Goal: Task Accomplishment & Management: Manage account settings

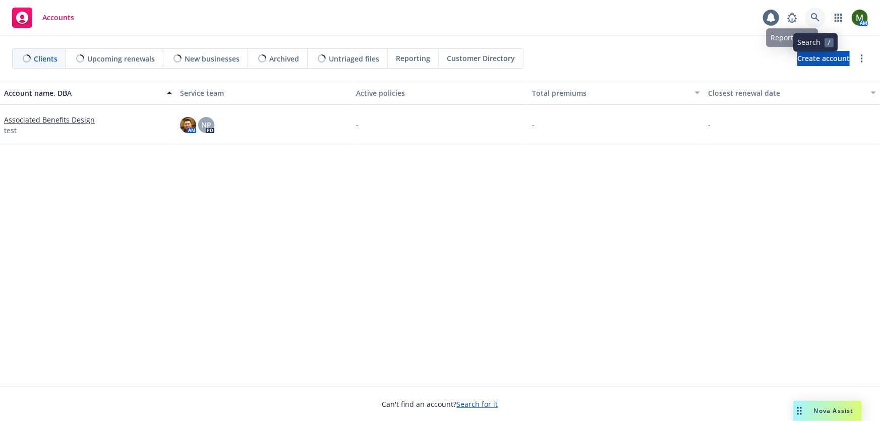
click at [819, 14] on icon at bounding box center [815, 17] width 9 height 9
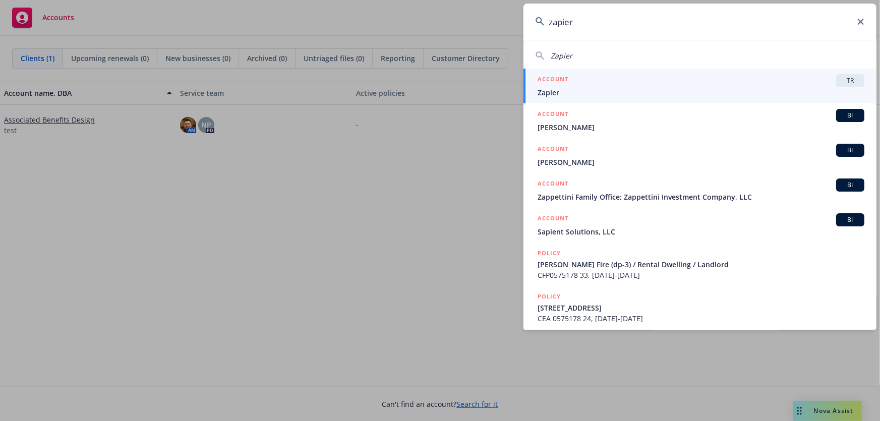
type input "zapier"
click at [658, 89] on span "Zapier" at bounding box center [701, 92] width 327 height 11
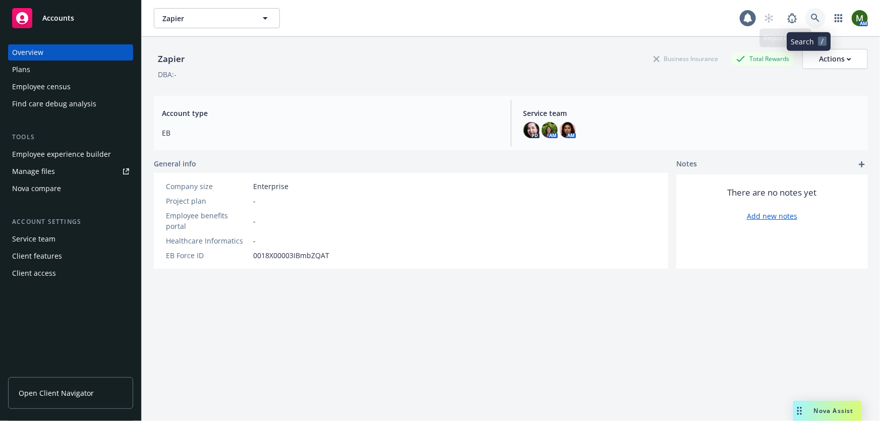
click at [811, 17] on icon at bounding box center [815, 18] width 9 height 9
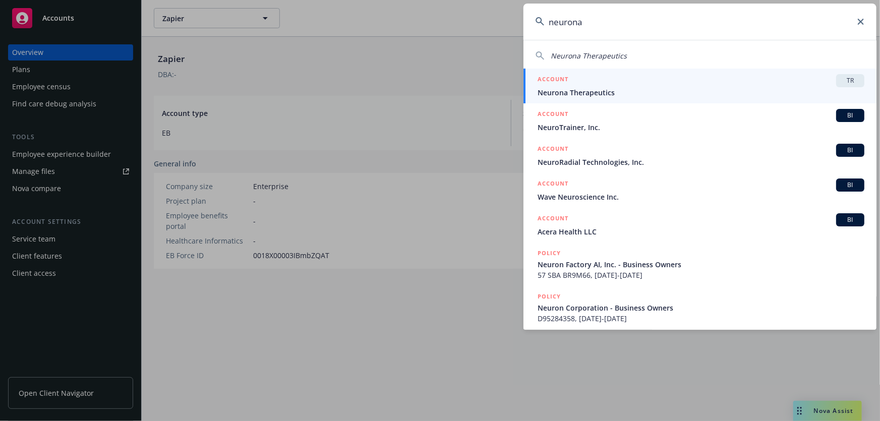
type input "neurona"
click at [671, 86] on div "ACCOUNT TR" at bounding box center [701, 80] width 327 height 13
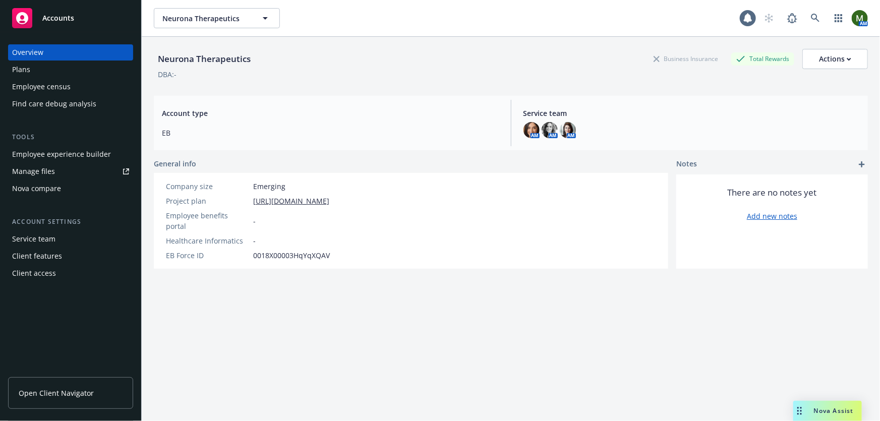
click at [80, 152] on div "Employee experience builder" at bounding box center [61, 154] width 99 height 16
click at [811, 17] on icon at bounding box center [815, 18] width 9 height 9
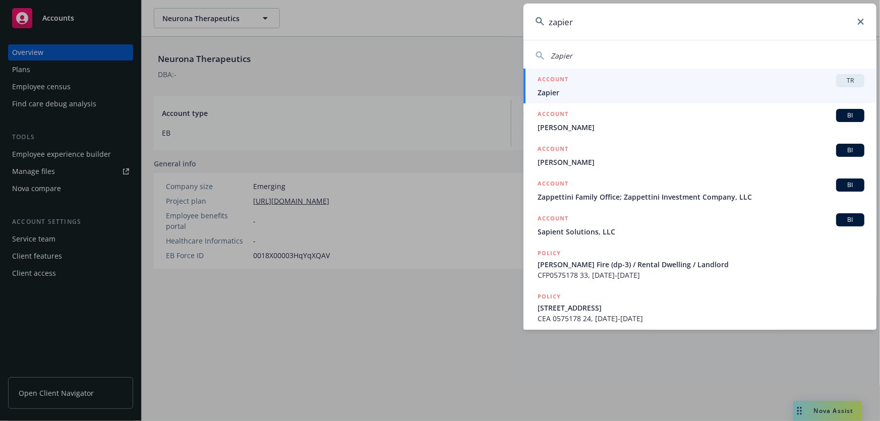
type input "zapier"
click at [729, 84] on div "ACCOUNT TR" at bounding box center [701, 80] width 327 height 13
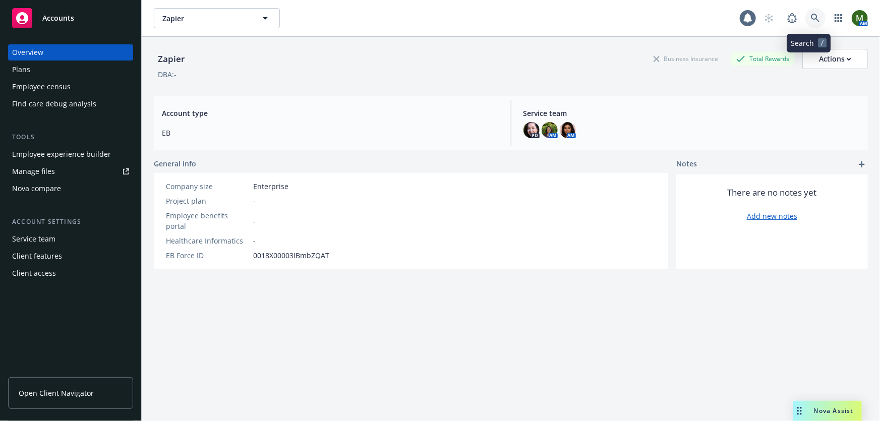
click at [811, 15] on icon at bounding box center [815, 18] width 9 height 9
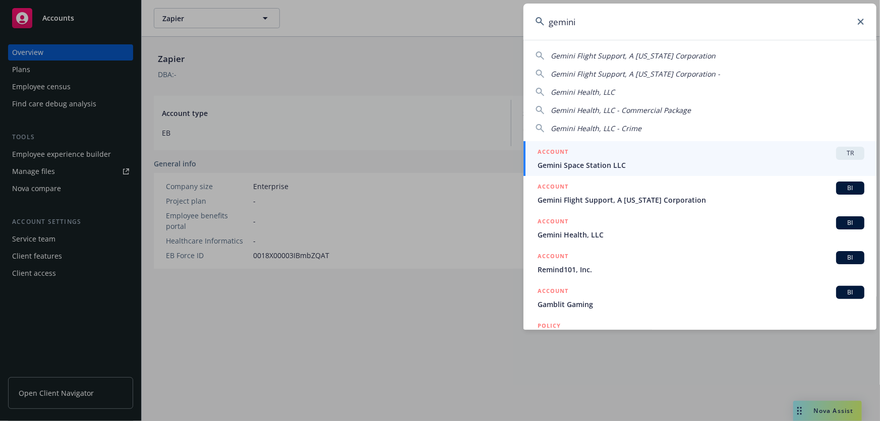
type input "gemini"
click at [605, 161] on span "Gemini Space Station LLC" at bounding box center [701, 165] width 327 height 11
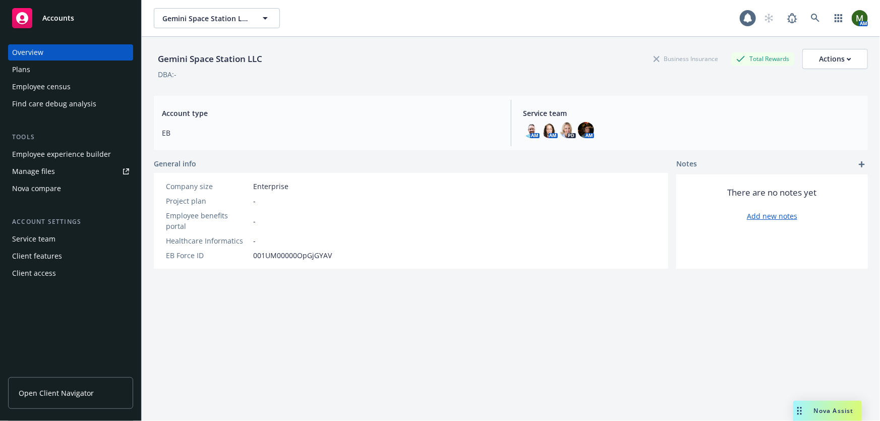
click at [90, 155] on div "Employee experience builder" at bounding box center [61, 154] width 99 height 16
click at [818, 23] on span at bounding box center [816, 18] width 20 height 20
click at [793, 25] on span at bounding box center [792, 18] width 20 height 20
click at [814, 19] on link at bounding box center [816, 18] width 20 height 20
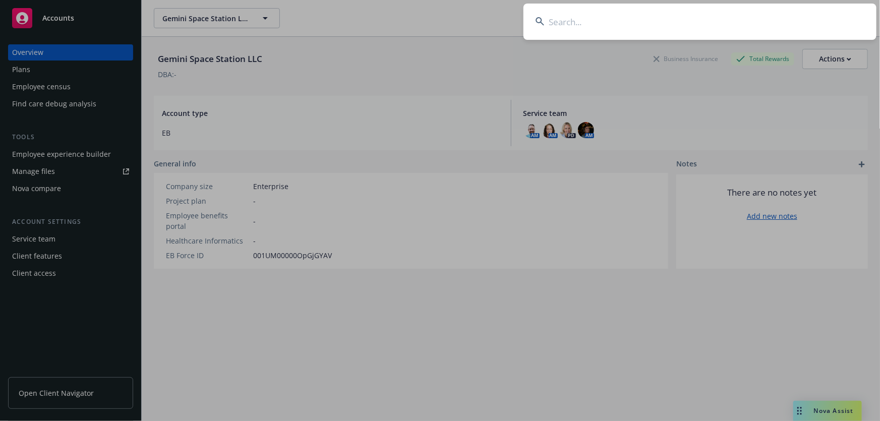
click at [767, 21] on input at bounding box center [700, 22] width 353 height 36
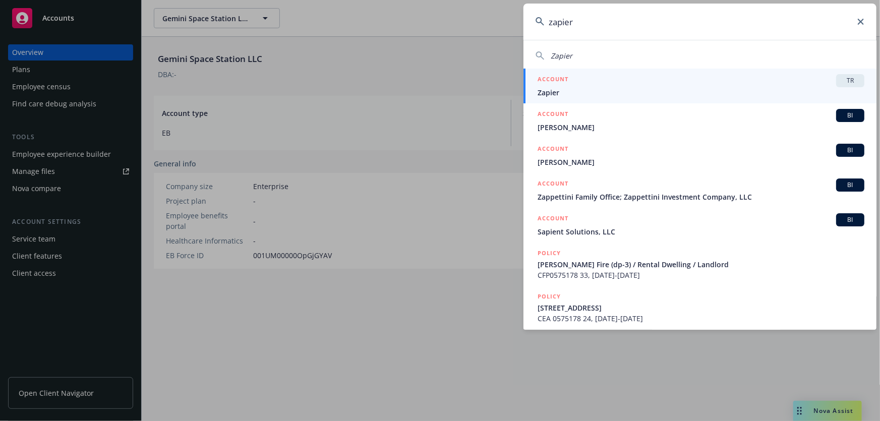
type input "zapier"
click at [660, 91] on span "Zapier" at bounding box center [701, 92] width 327 height 11
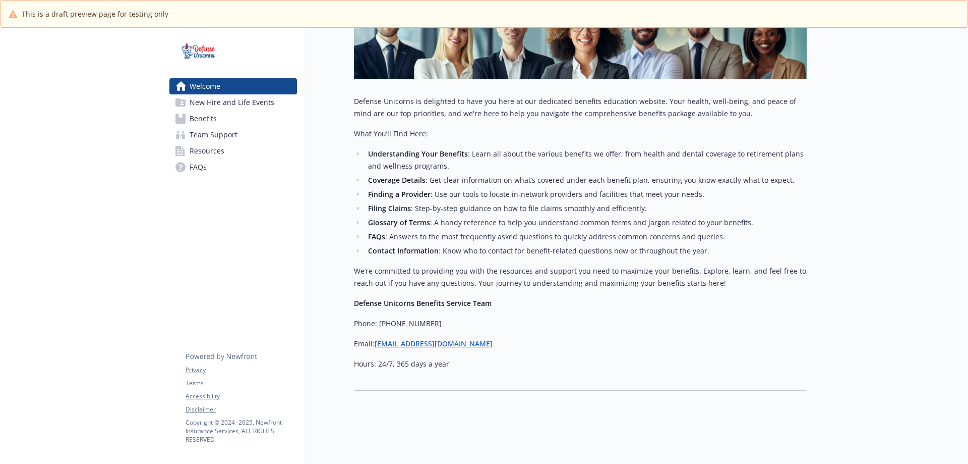
click at [213, 118] on span "Benefits" at bounding box center [203, 118] width 27 height 16
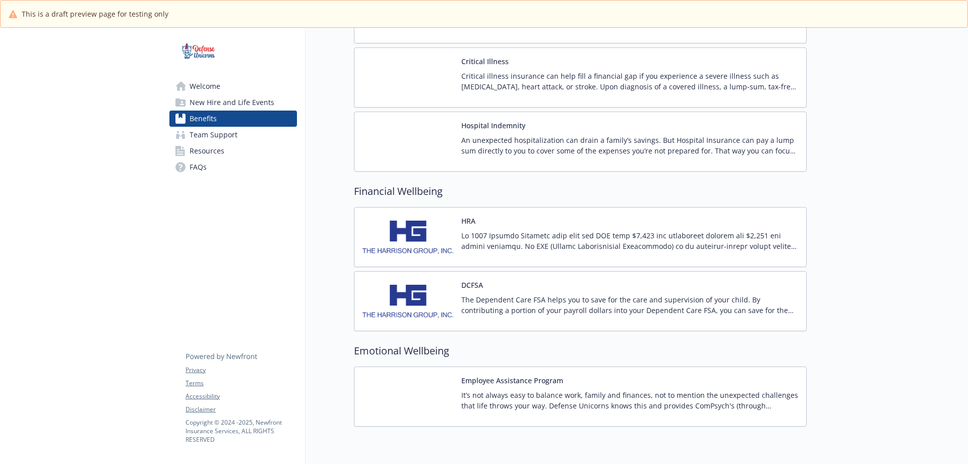
scroll to position [868, 0]
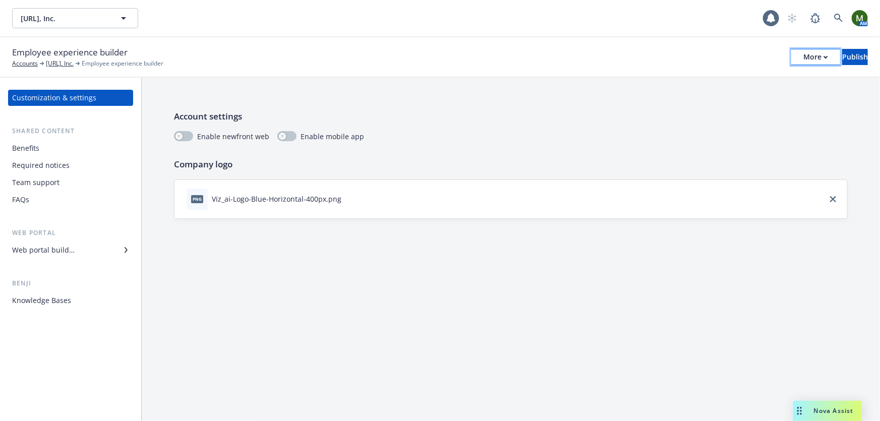
click at [804, 53] on div "More" at bounding box center [816, 56] width 25 height 15
click at [484, 96] on div "Account settings Enable newfront web Enable mobile app Company logo png Viz_ai-…" at bounding box center [511, 165] width 738 height 174
click at [190, 136] on button "button" at bounding box center [183, 136] width 19 height 10
click at [804, 60] on div "More" at bounding box center [816, 56] width 25 height 15
click at [501, 121] on p "Account settings" at bounding box center [511, 116] width 674 height 13
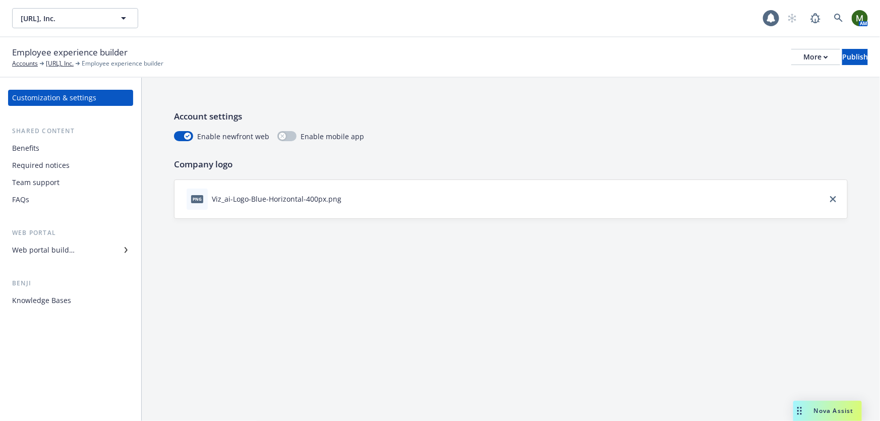
click at [99, 144] on div "Benefits" at bounding box center [70, 148] width 117 height 16
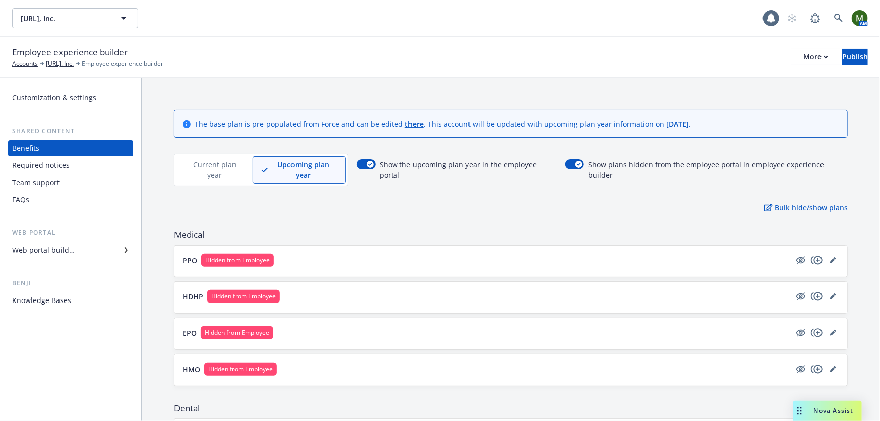
click at [210, 161] on p "Current plan year" at bounding box center [214, 169] width 59 height 21
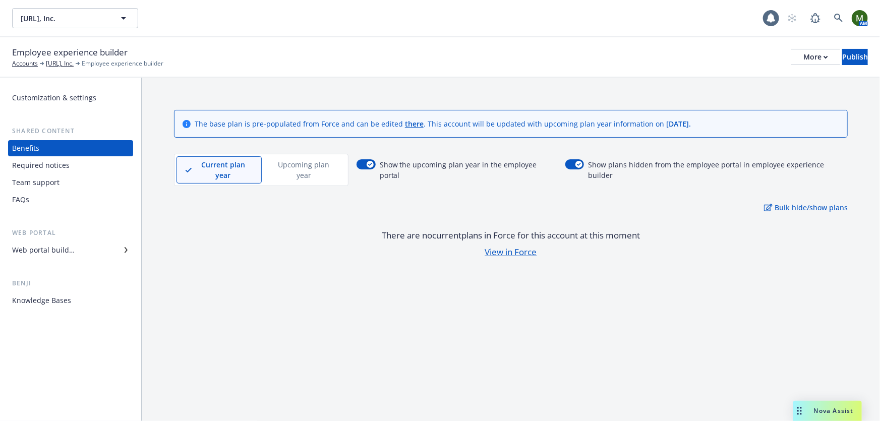
click at [289, 166] on p "Upcoming plan year" at bounding box center [303, 169] width 67 height 21
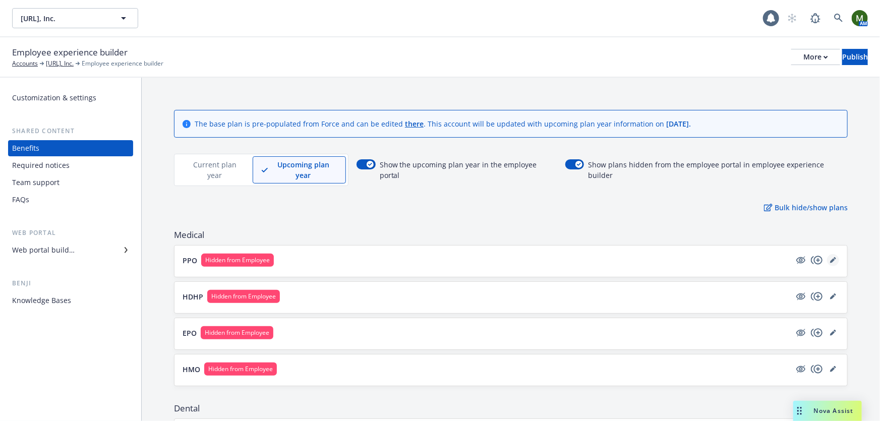
click at [830, 258] on icon "editPencil" at bounding box center [832, 260] width 5 height 5
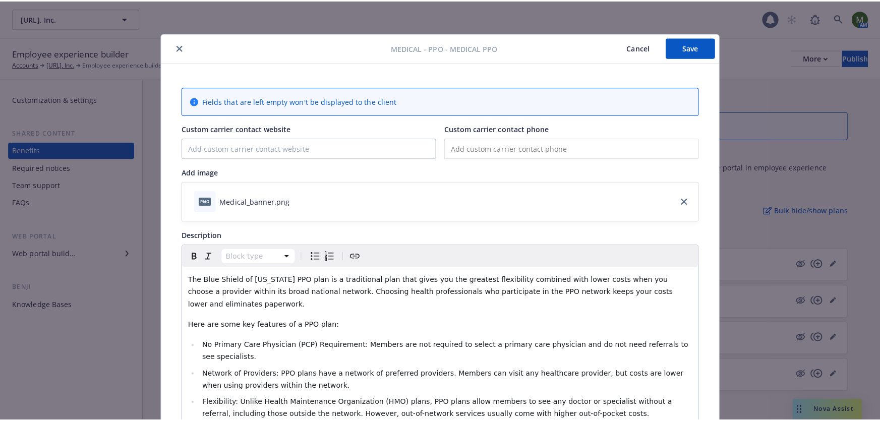
scroll to position [30, 0]
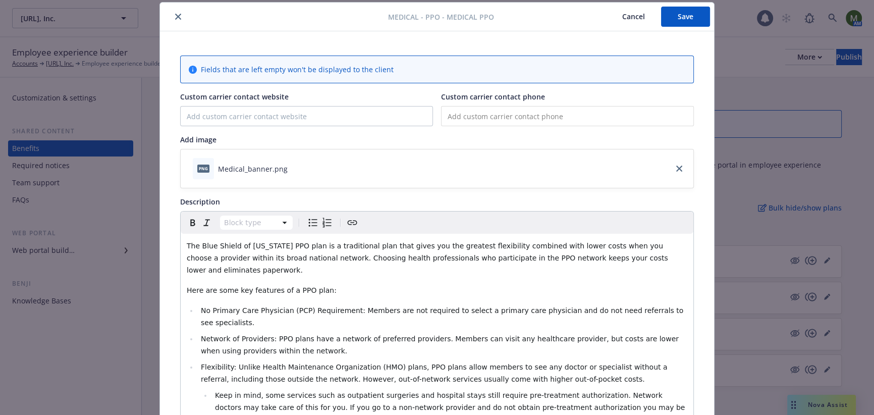
click at [425, 254] on span "The Blue Shield of California PPO plan is a traditional plan that gives you the…" at bounding box center [428, 258] width 483 height 32
click at [663, 260] on p "The Blue Shield of California PPO plan is a traditional plan that gives you the…" at bounding box center [437, 258] width 500 height 36
click at [679, 16] on button "Save" at bounding box center [685, 17] width 49 height 20
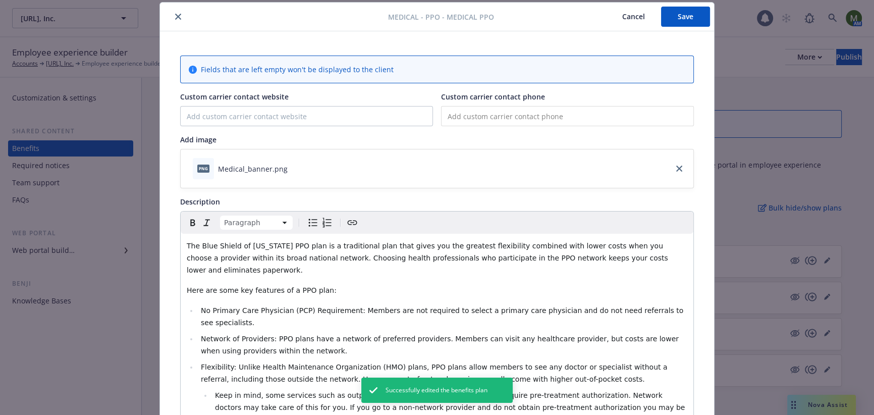
click at [636, 20] on button "Cancel" at bounding box center [633, 17] width 55 height 20
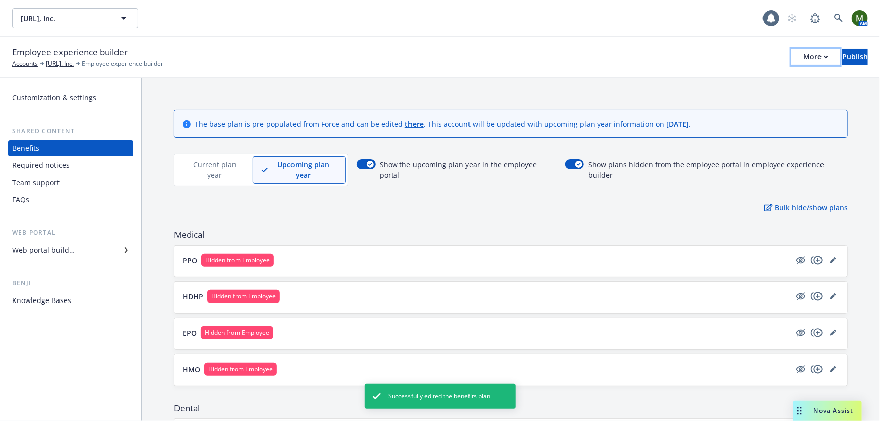
click at [796, 56] on button "More" at bounding box center [815, 57] width 49 height 16
drag, startPoint x: 625, startPoint y: 62, endPoint x: 494, endPoint y: 49, distance: 132.3
click at [623, 62] on div "Employee experience builder Accounts Viz.ai, Inc. Employee experience builder M…" at bounding box center [440, 57] width 856 height 22
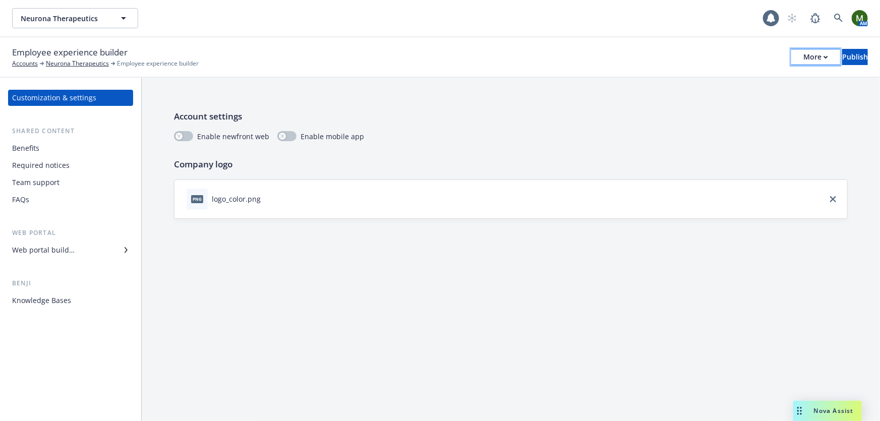
click at [804, 53] on div "More" at bounding box center [816, 56] width 25 height 15
click at [757, 77] on link "Copy preview link" at bounding box center [732, 80] width 149 height 20
click at [804, 54] on div "More" at bounding box center [816, 56] width 25 height 15
click at [654, 50] on div "Employee experience builder Accounts Gemini Space Station LLC Employee experien…" at bounding box center [440, 57] width 856 height 22
click at [85, 94] on div "Customization & settings" at bounding box center [54, 98] width 84 height 16
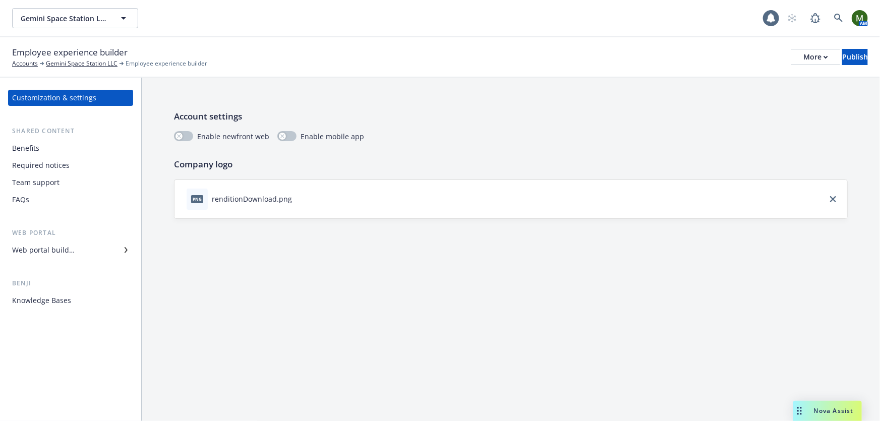
click at [89, 246] on div "Web portal builder" at bounding box center [70, 250] width 117 height 16
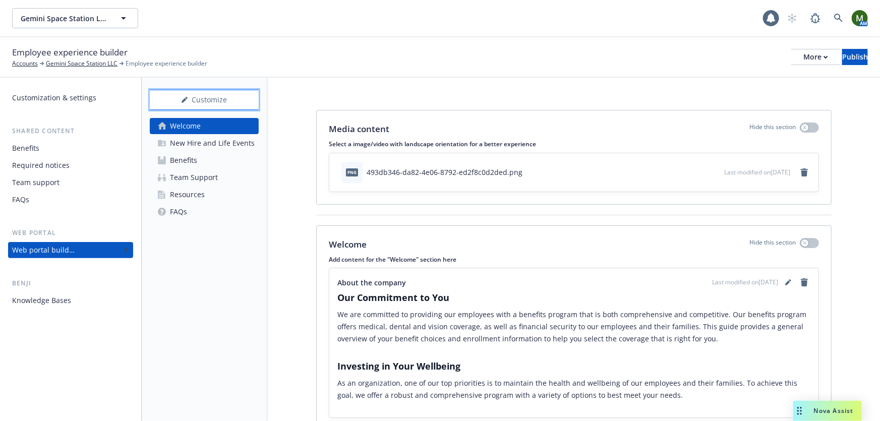
click at [227, 100] on div "Customize" at bounding box center [204, 99] width 109 height 19
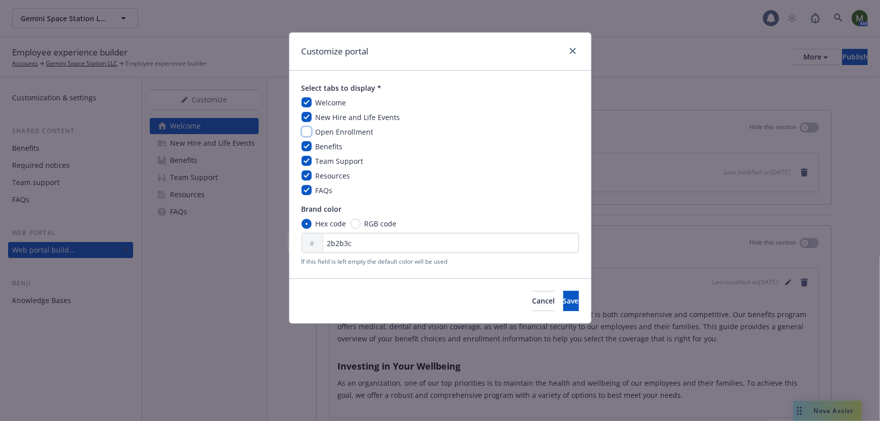
click at [305, 132] on input "checkbox" at bounding box center [307, 132] width 10 height 10
checkbox input "true"
click at [563, 296] on span "Save" at bounding box center [571, 301] width 16 height 10
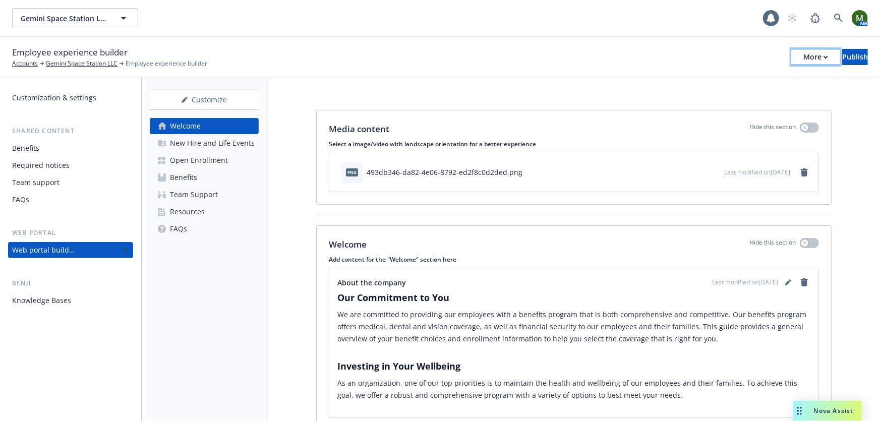
click at [804, 52] on div "More" at bounding box center [816, 56] width 25 height 15
drag, startPoint x: 652, startPoint y: 57, endPoint x: 598, endPoint y: 66, distance: 54.6
click at [651, 57] on div "Employee experience builder Accounts Gemini Space Station LLC Employee experien…" at bounding box center [440, 57] width 856 height 22
click at [209, 106] on div "Customize" at bounding box center [204, 99] width 109 height 19
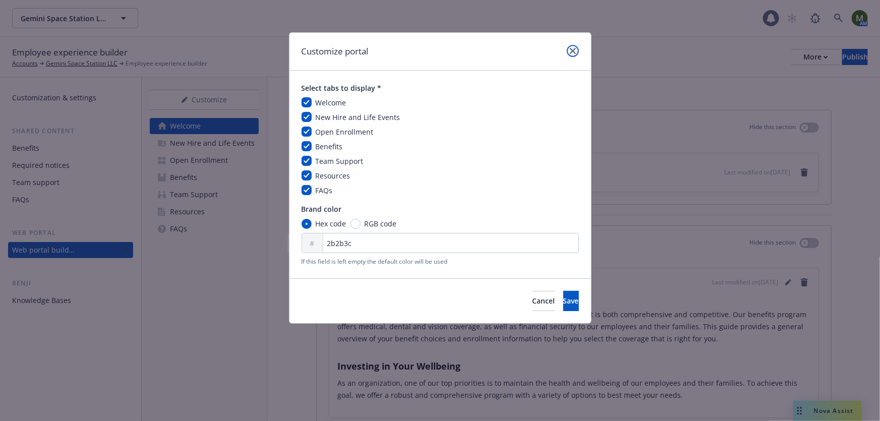
click at [570, 50] on icon "close" at bounding box center [573, 51] width 6 height 6
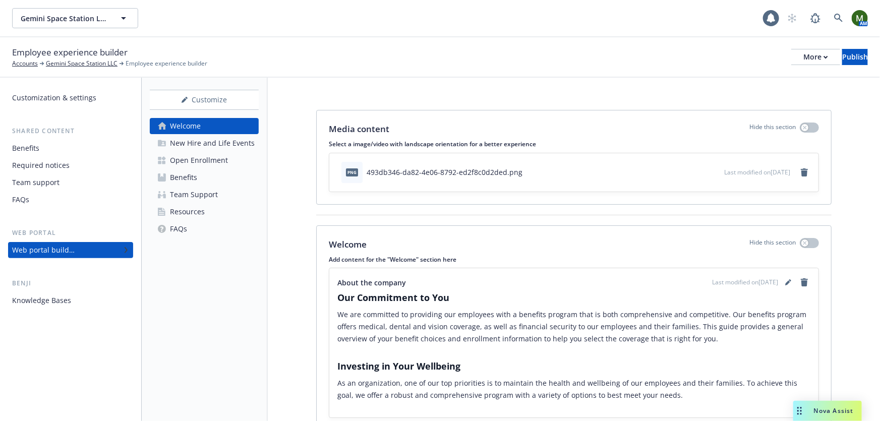
click at [72, 100] on div "Customization & settings" at bounding box center [54, 98] width 84 height 16
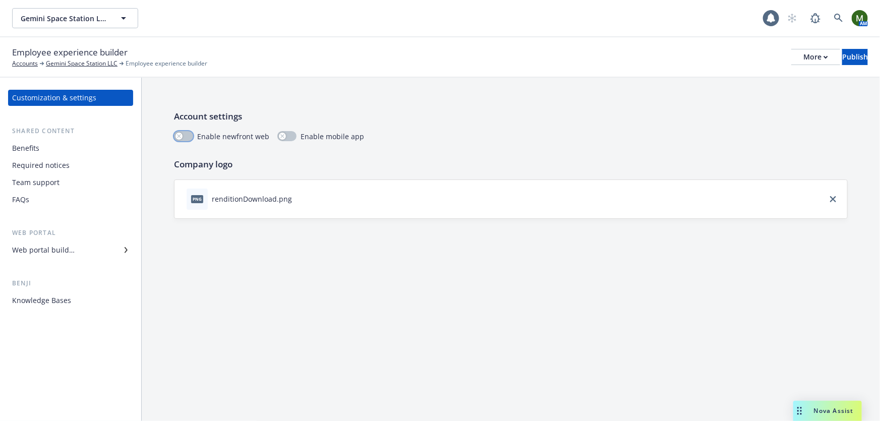
click at [187, 138] on button "button" at bounding box center [183, 136] width 19 height 10
click at [187, 138] on div "button" at bounding box center [187, 136] width 7 height 7
click at [804, 58] on div "More" at bounding box center [816, 56] width 25 height 15
click at [747, 77] on link "Copy preview link" at bounding box center [732, 80] width 149 height 20
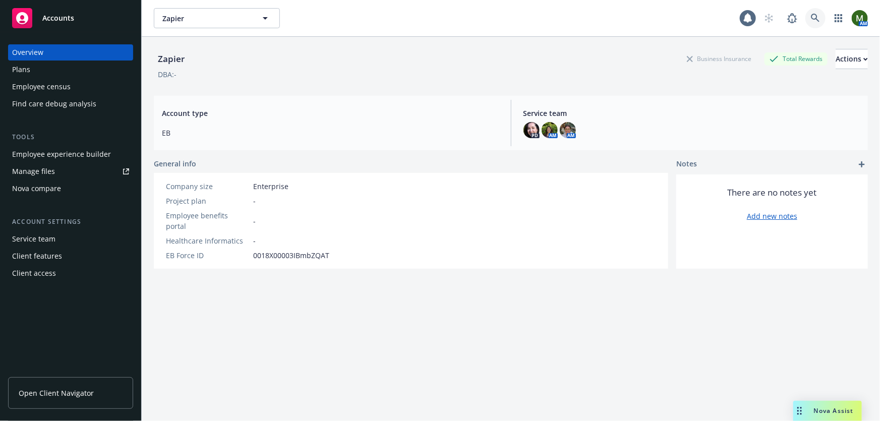
click at [811, 21] on icon at bounding box center [815, 18] width 9 height 9
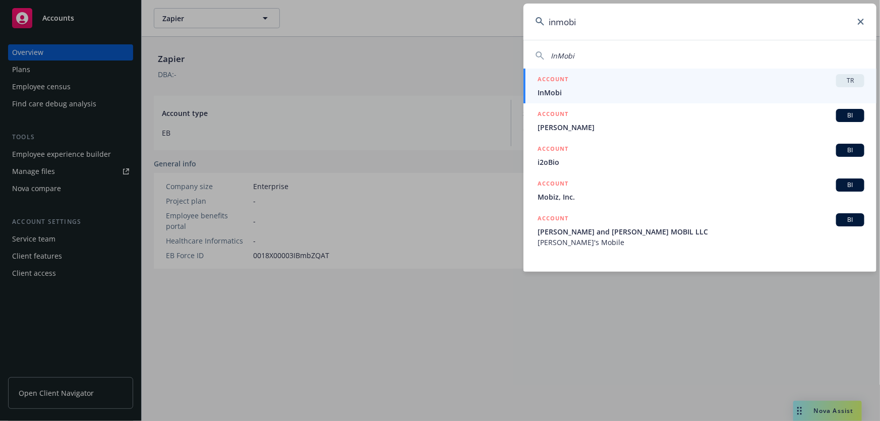
type input "inmobi"
click at [624, 88] on span "InMobi" at bounding box center [701, 92] width 327 height 11
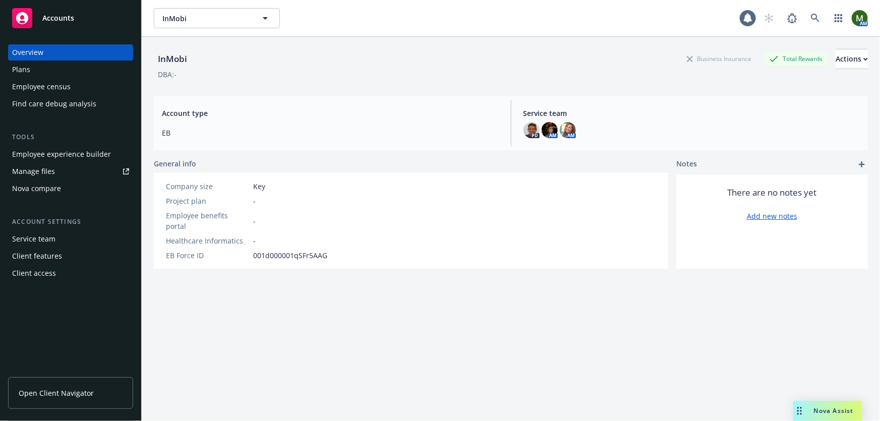
click at [83, 152] on div "Employee experience builder" at bounding box center [61, 154] width 99 height 16
click at [806, 11] on link at bounding box center [816, 18] width 20 height 20
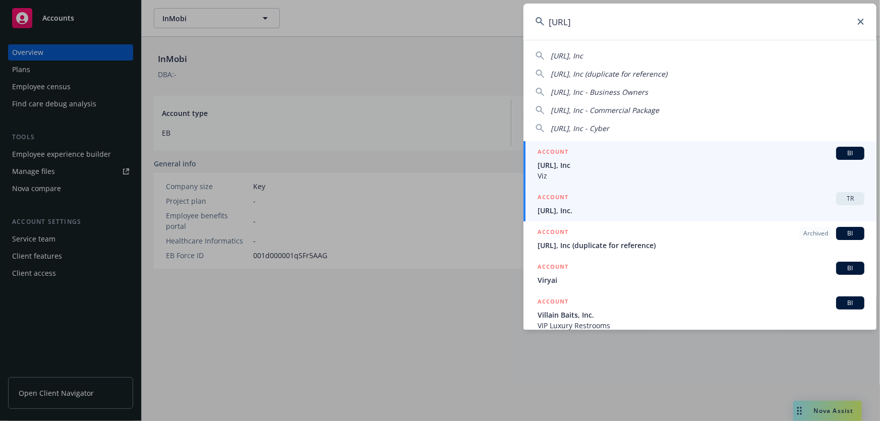
type input "viz.ai"
click at [606, 204] on div "ACCOUNT TR" at bounding box center [701, 198] width 327 height 13
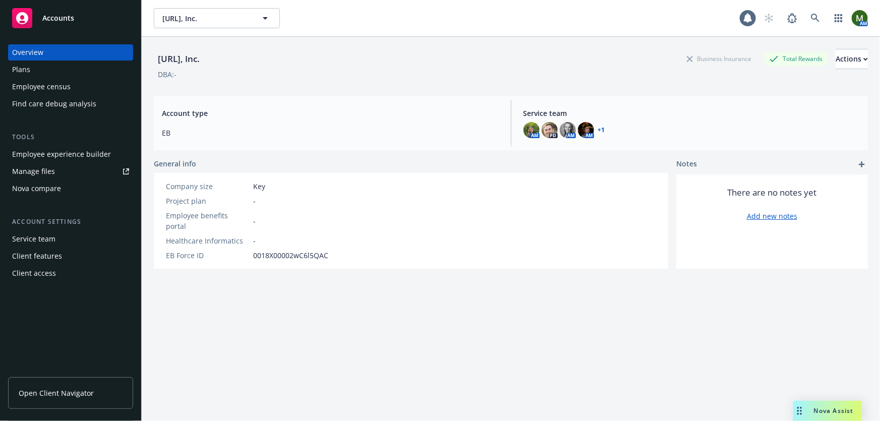
click at [71, 156] on div "Employee experience builder" at bounding box center [61, 154] width 99 height 16
click at [806, 18] on link at bounding box center [816, 18] width 20 height 20
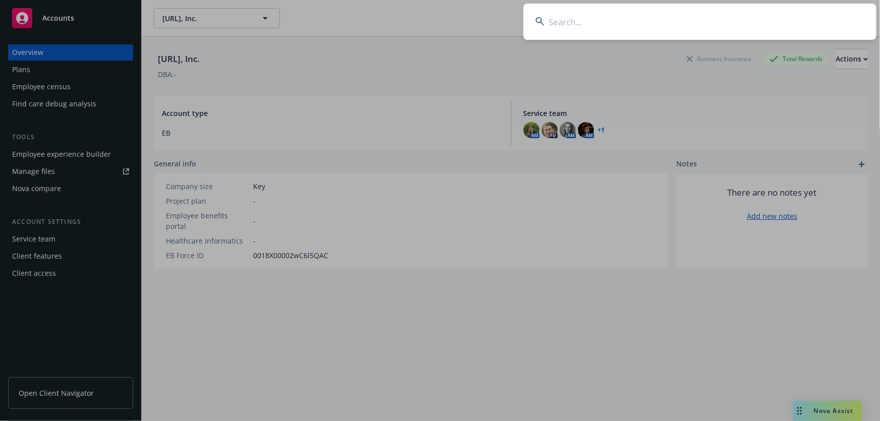
click at [797, 23] on input at bounding box center [700, 22] width 353 height 36
paste input "modular"
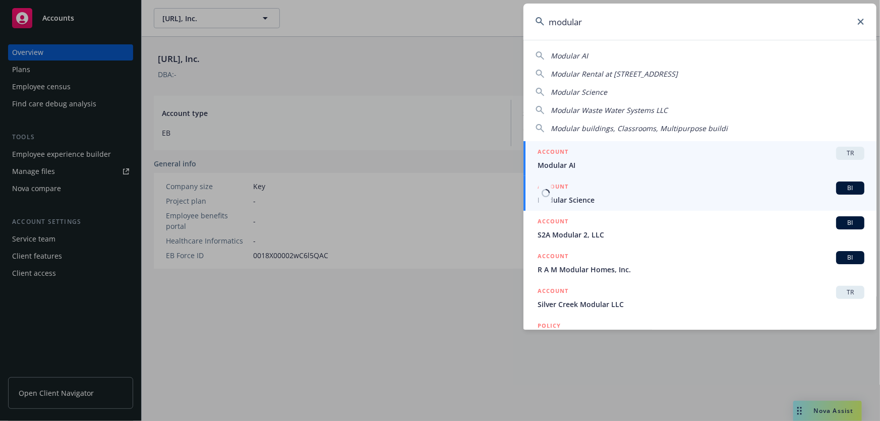
type input "modular"
click at [599, 171] on link "ACCOUNT TR Modular AI" at bounding box center [700, 158] width 353 height 35
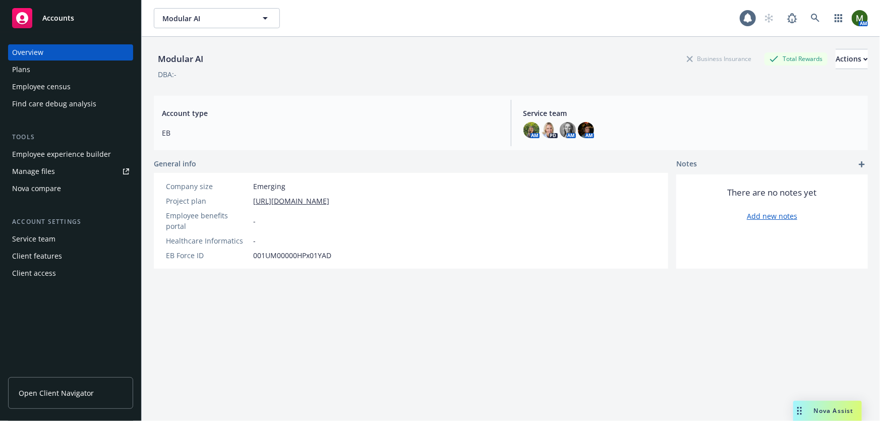
click at [82, 155] on div "Employee experience builder" at bounding box center [61, 154] width 99 height 16
click at [812, 18] on icon at bounding box center [815, 18] width 9 height 9
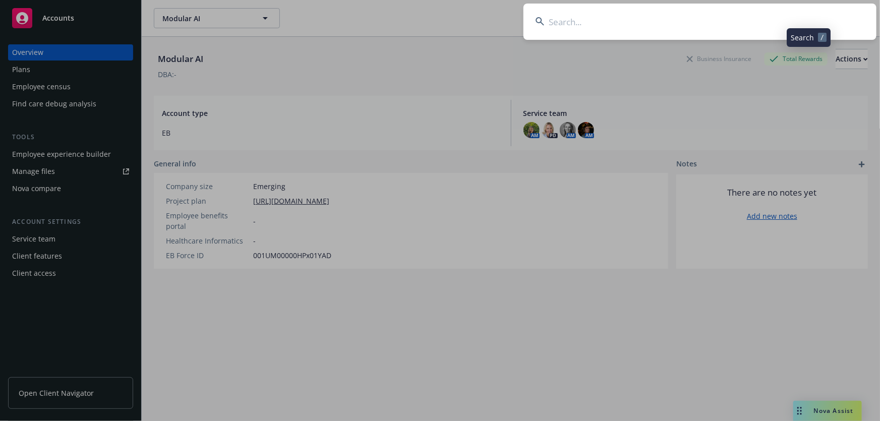
click at [794, 20] on input at bounding box center [700, 22] width 353 height 36
click at [693, 22] on input at bounding box center [700, 22] width 353 height 36
paste input "paynearme"
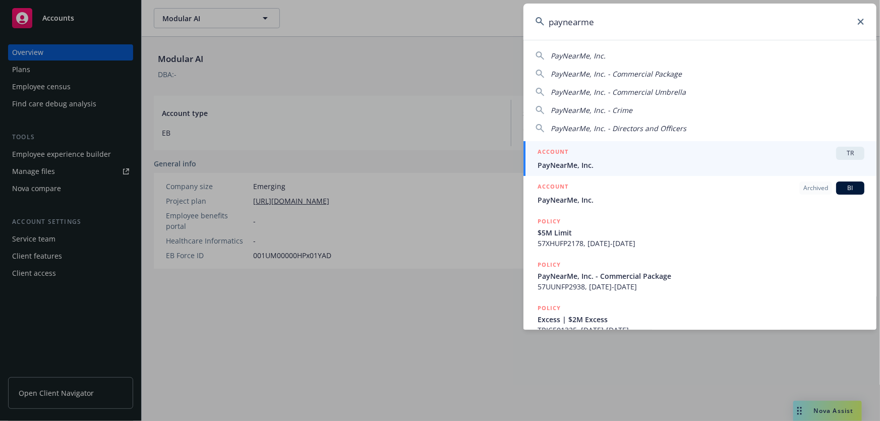
type input "paynearme"
click at [580, 162] on span "PayNearMe, Inc." at bounding box center [701, 165] width 327 height 11
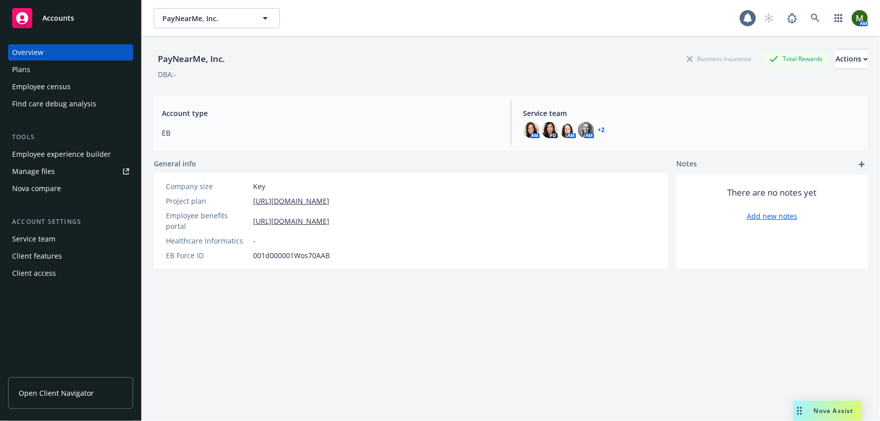
click at [80, 153] on div "Employee experience builder" at bounding box center [61, 154] width 99 height 16
click at [329, 40] on div "PayNearMe, Inc. Business Insurance Total Rewards Actions DBA: -" at bounding box center [511, 62] width 714 height 51
click at [295, 309] on div "PayNearMe, Inc. Business Insurance Total Rewards Actions DBA: - Account type EB…" at bounding box center [511, 241] width 714 height 409
click at [812, 17] on icon at bounding box center [815, 18] width 9 height 9
click at [813, 18] on icon at bounding box center [815, 18] width 9 height 9
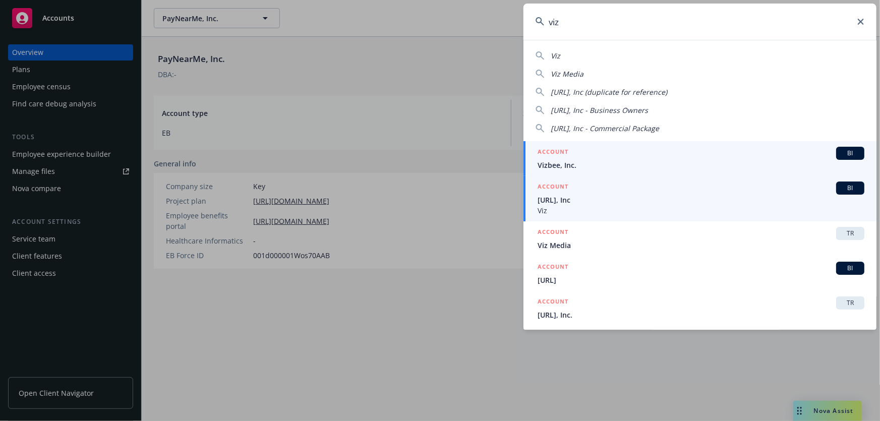
type input "viz"
click at [581, 197] on span "Viz.ai, Inc" at bounding box center [701, 200] width 327 height 11
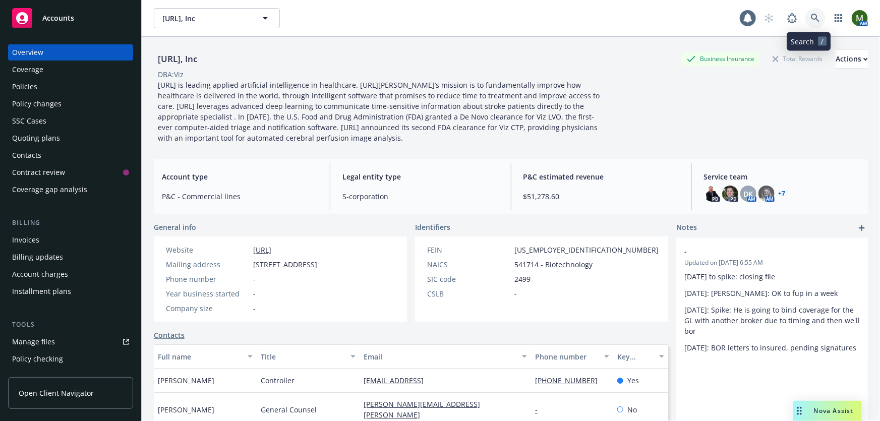
click at [810, 11] on link at bounding box center [816, 18] width 20 height 20
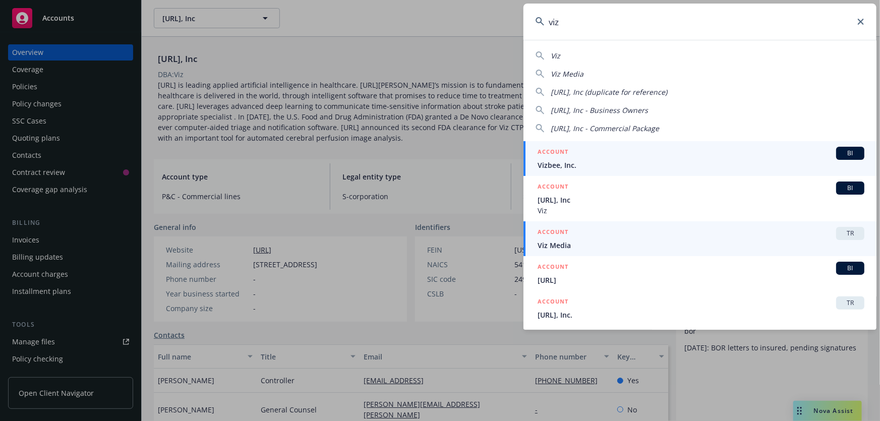
type input "viz"
click at [584, 240] on span "Viz Media" at bounding box center [701, 245] width 327 height 11
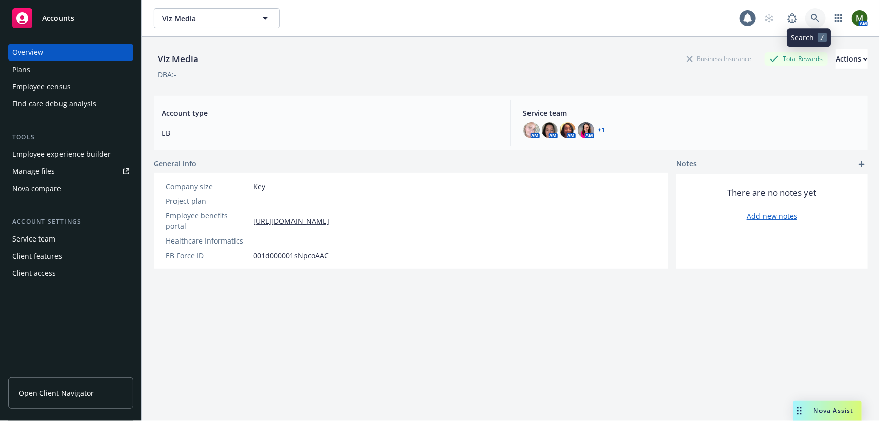
click at [811, 21] on icon at bounding box center [815, 18] width 9 height 9
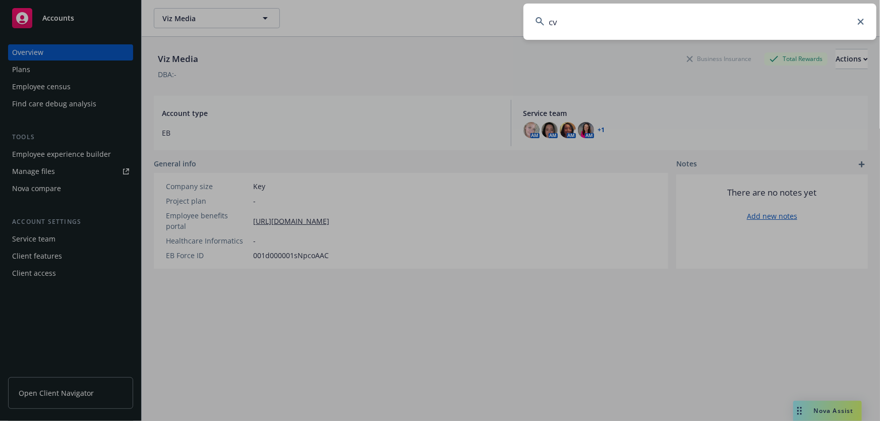
type input "c"
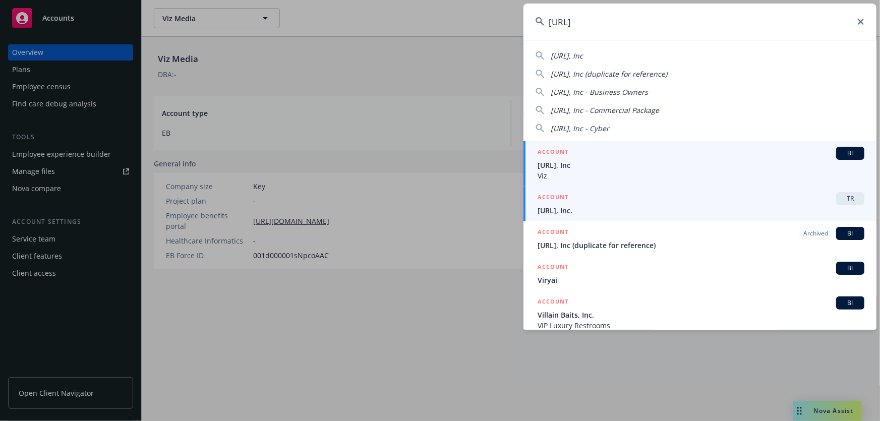
type input "viz.ai"
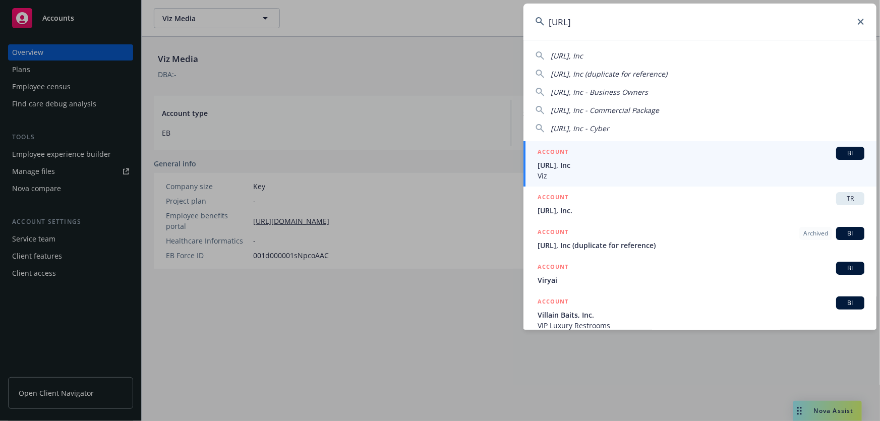
click at [607, 211] on span "Viz.ai, Inc." at bounding box center [701, 210] width 327 height 11
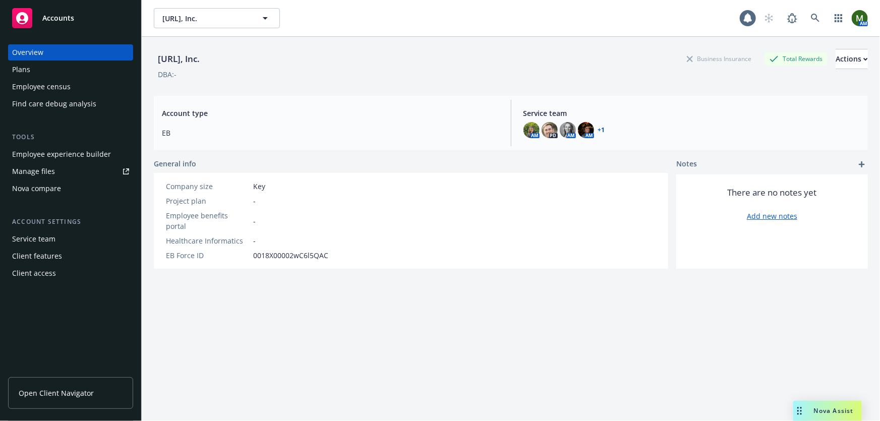
click at [106, 71] on div "Plans" at bounding box center [70, 70] width 117 height 16
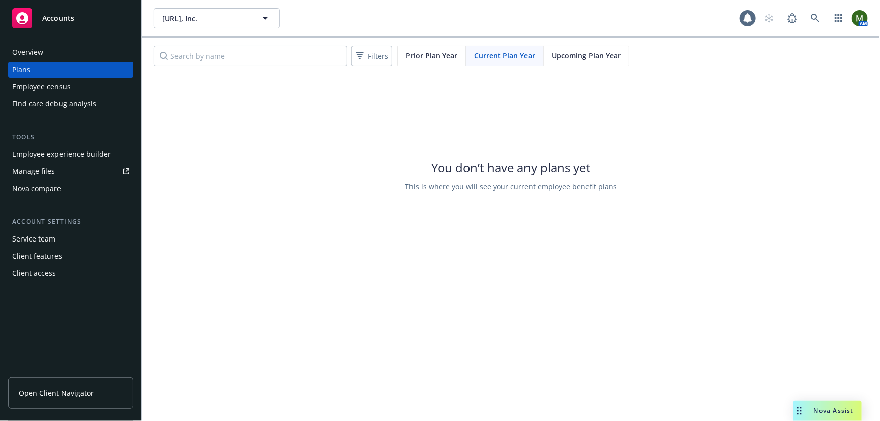
click at [565, 50] on span "Upcoming Plan Year" at bounding box center [586, 55] width 69 height 11
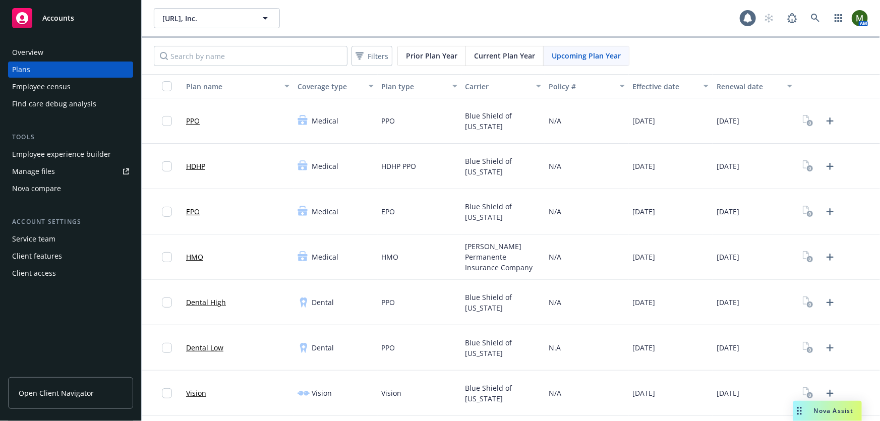
click at [77, 156] on div "Employee experience builder" at bounding box center [61, 154] width 99 height 16
click at [798, 21] on div "AM" at bounding box center [813, 18] width 109 height 20
click at [811, 17] on icon at bounding box center [815, 18] width 9 height 9
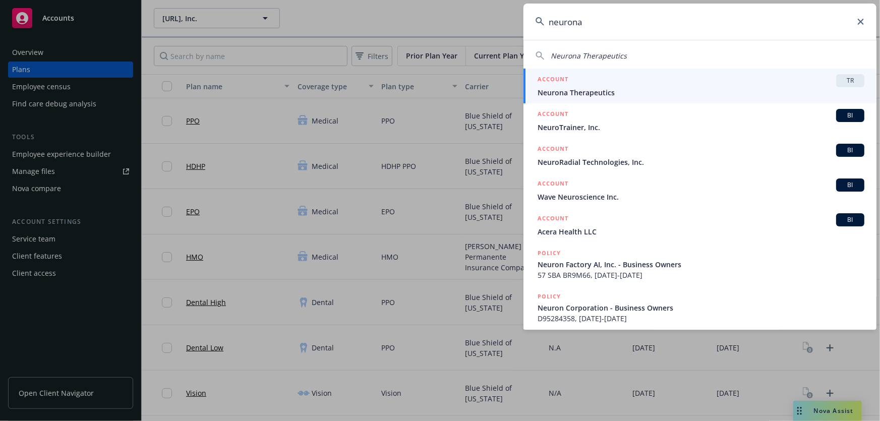
type input "neurona"
click at [625, 91] on span "Neurona Therapeutics" at bounding box center [701, 92] width 327 height 11
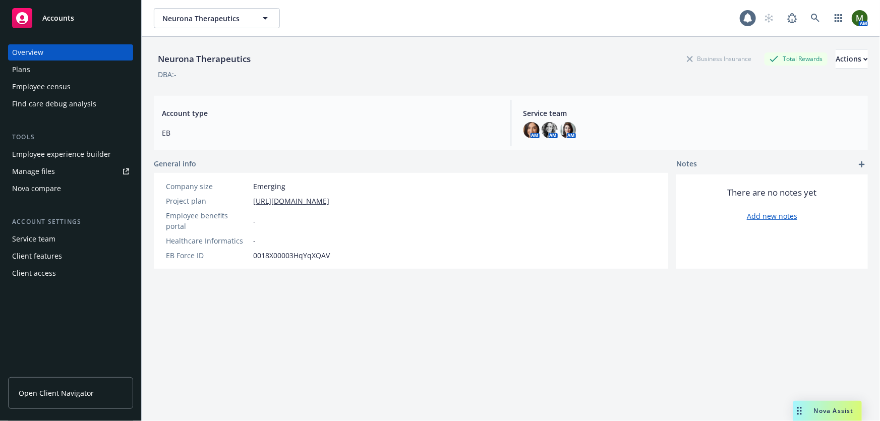
click at [72, 159] on div "Employee experience builder" at bounding box center [61, 154] width 99 height 16
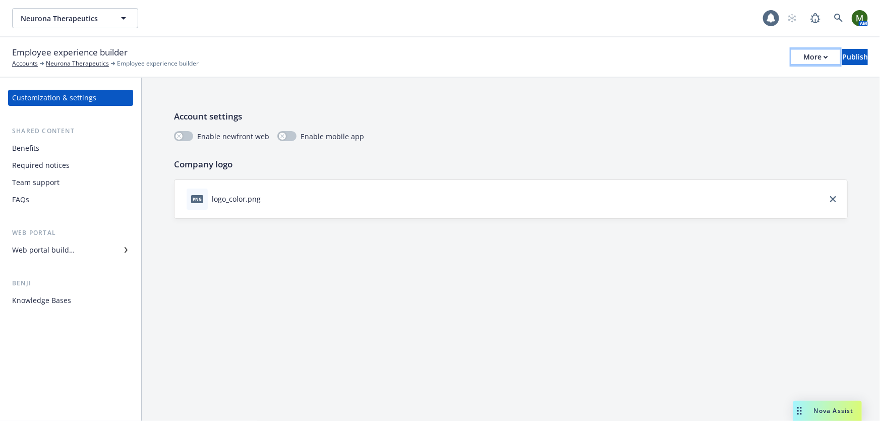
click at [804, 55] on div "More" at bounding box center [816, 56] width 25 height 15
click at [757, 79] on link "Copy preview link" at bounding box center [732, 80] width 149 height 20
click at [51, 252] on div "Web portal builder" at bounding box center [43, 250] width 63 height 16
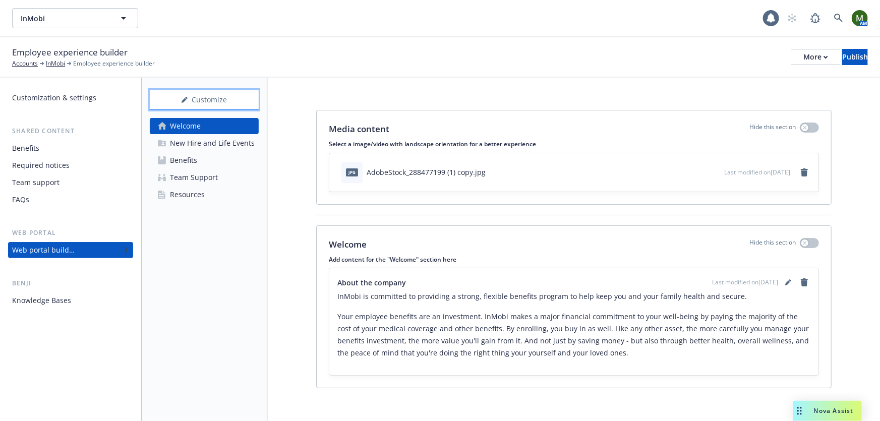
click at [213, 100] on div "Customize" at bounding box center [204, 99] width 109 height 19
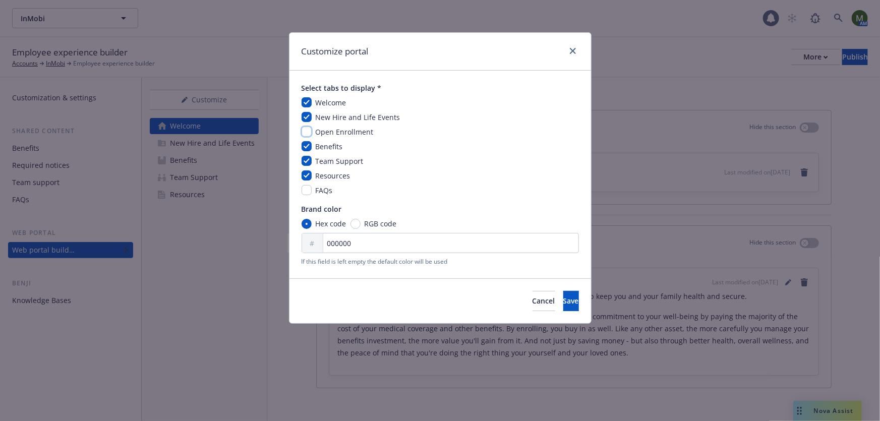
click at [305, 133] on input "checkbox" at bounding box center [307, 132] width 10 height 10
checkbox input "true"
click at [563, 303] on span "Save" at bounding box center [571, 301] width 16 height 10
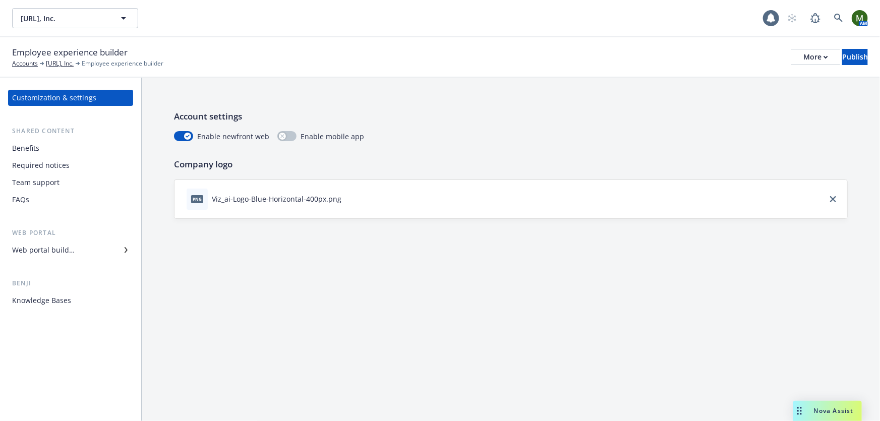
click at [61, 146] on div "Benefits" at bounding box center [70, 148] width 117 height 16
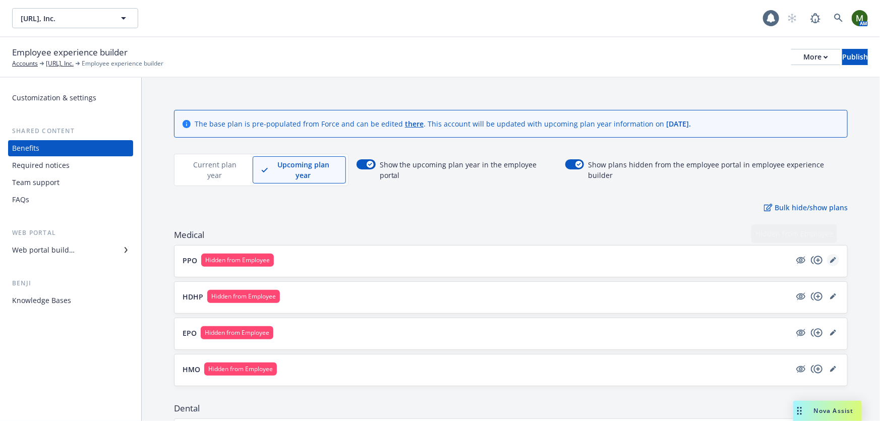
click at [830, 257] on icon "editPencil" at bounding box center [833, 260] width 6 height 6
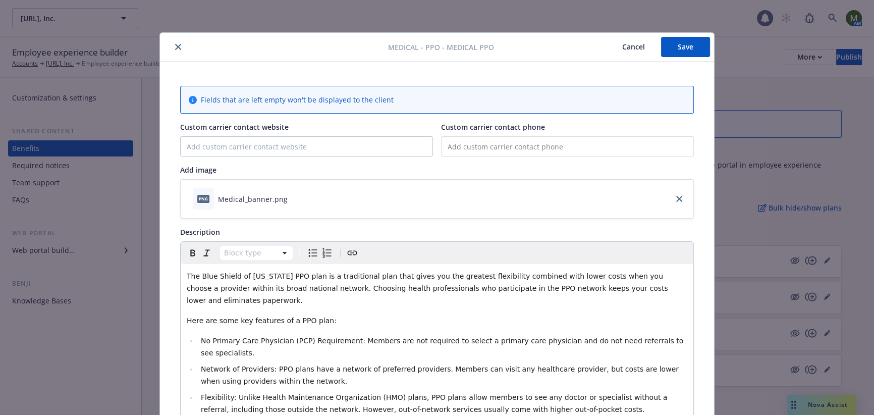
click at [176, 47] on icon "close" at bounding box center [178, 47] width 6 height 6
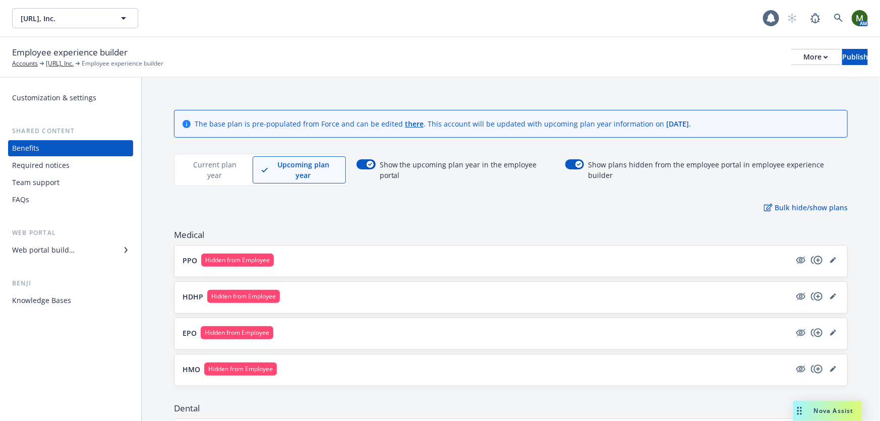
click at [221, 66] on div "Employee experience builder Accounts Viz.ai, Inc. Employee experience builder M…" at bounding box center [440, 57] width 856 height 22
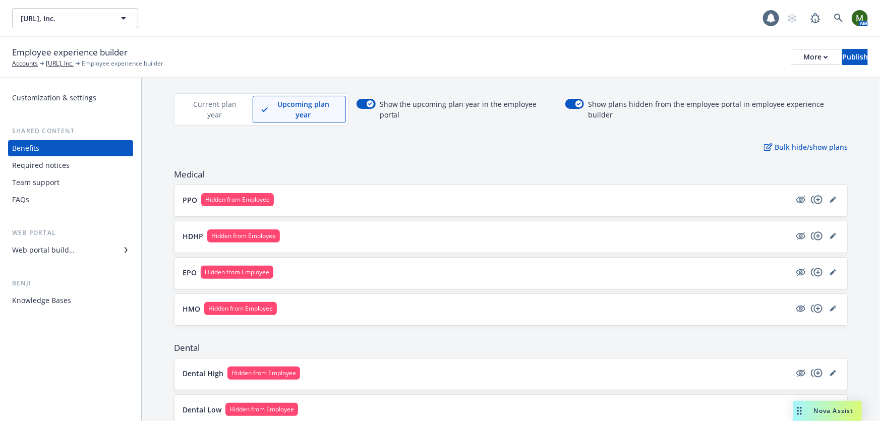
scroll to position [61, 0]
click at [215, 102] on p "Current plan year" at bounding box center [214, 109] width 59 height 21
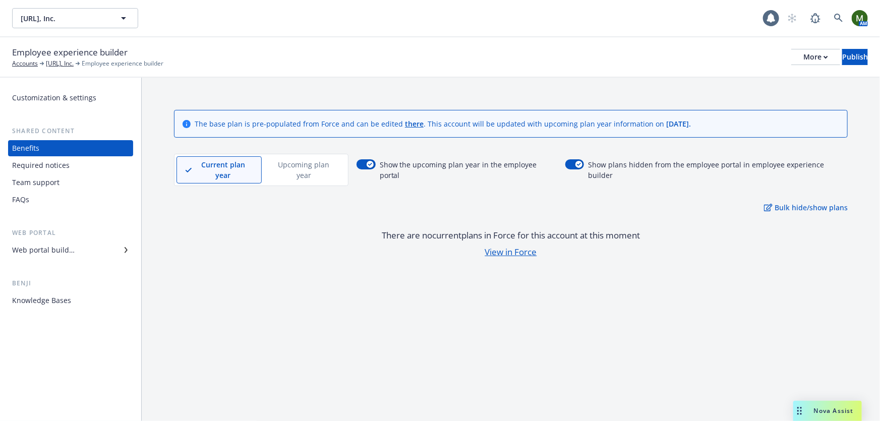
click at [295, 156] on div "Upcoming plan year" at bounding box center [304, 169] width 84 height 27
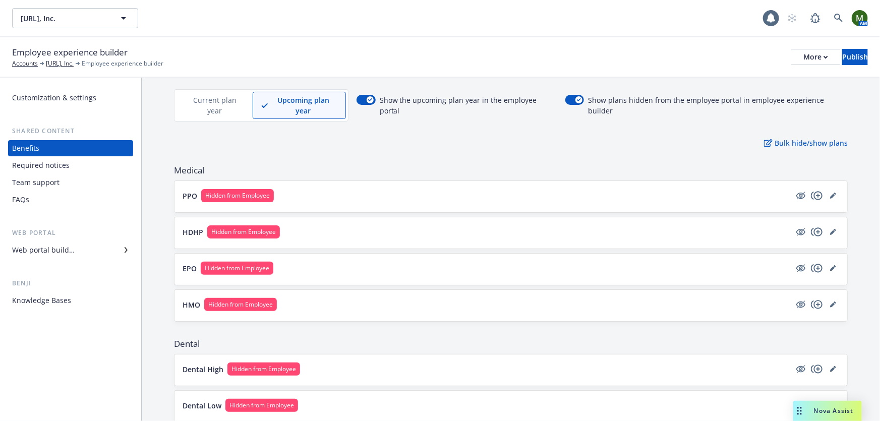
scroll to position [91, 0]
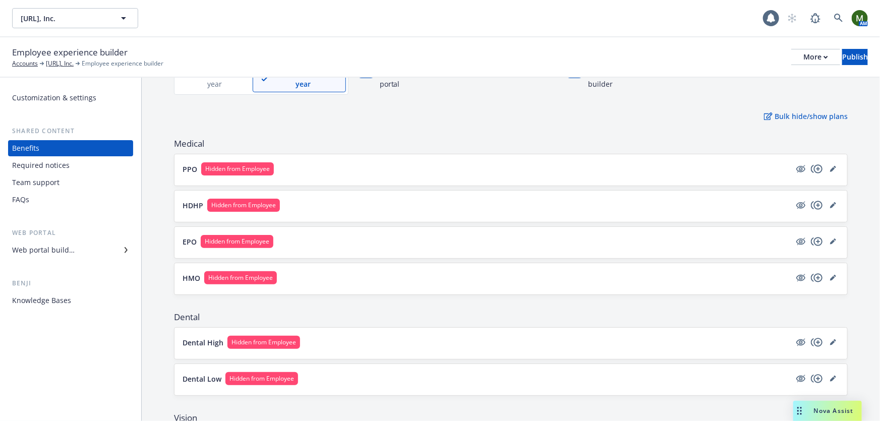
click at [60, 160] on div "Required notices" at bounding box center [41, 165] width 58 height 16
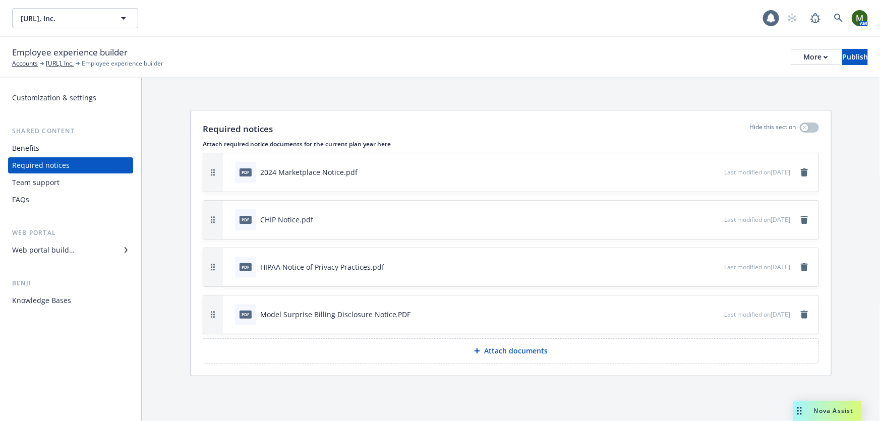
click at [75, 146] on div "Benefits" at bounding box center [70, 148] width 117 height 16
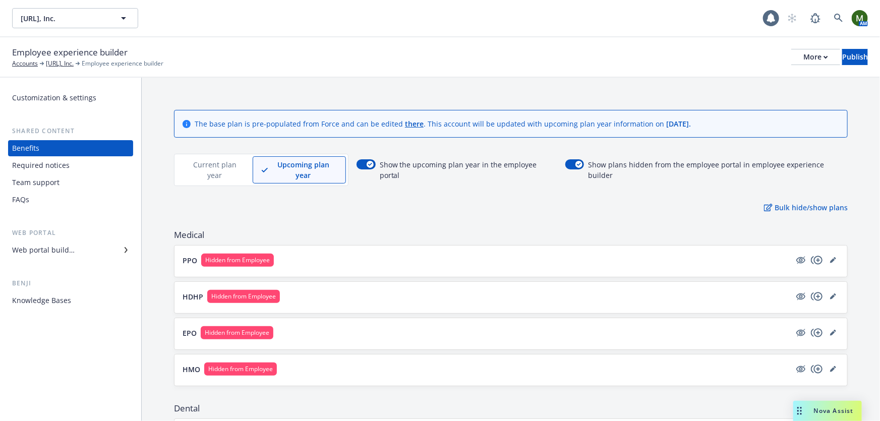
click at [66, 250] on div "Web portal builder" at bounding box center [43, 250] width 63 height 16
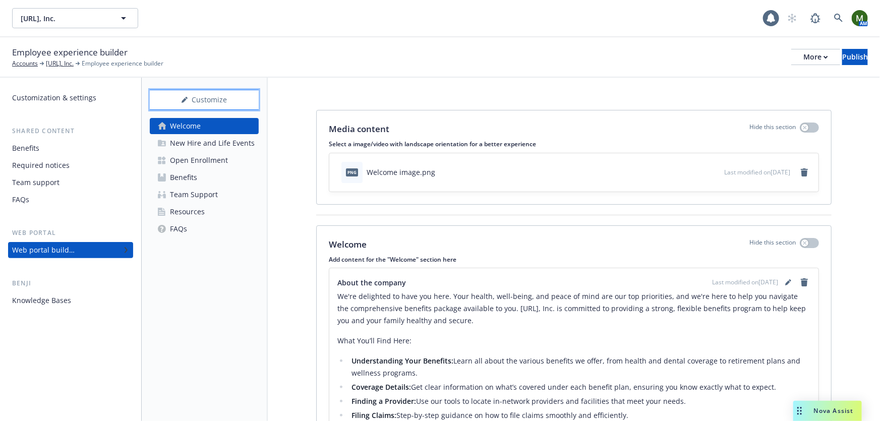
click at [220, 101] on div "Customize" at bounding box center [204, 99] width 109 height 19
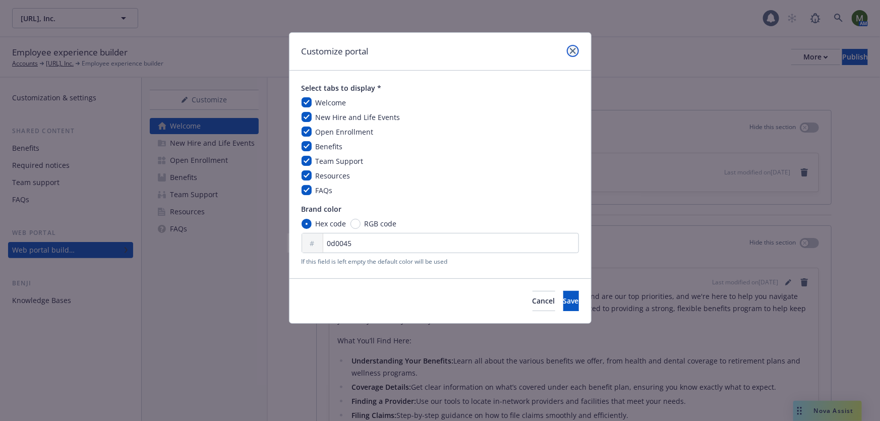
click at [576, 47] on link "close" at bounding box center [573, 51] width 12 height 12
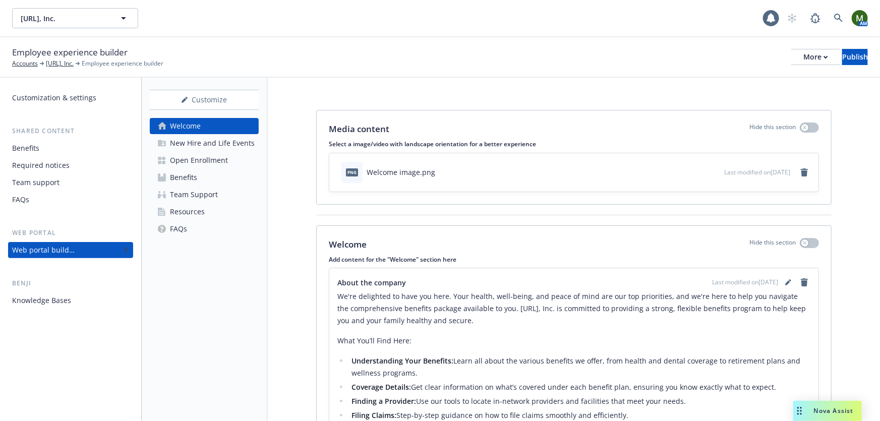
click at [209, 146] on div "New Hire and Life Events" at bounding box center [212, 143] width 85 height 16
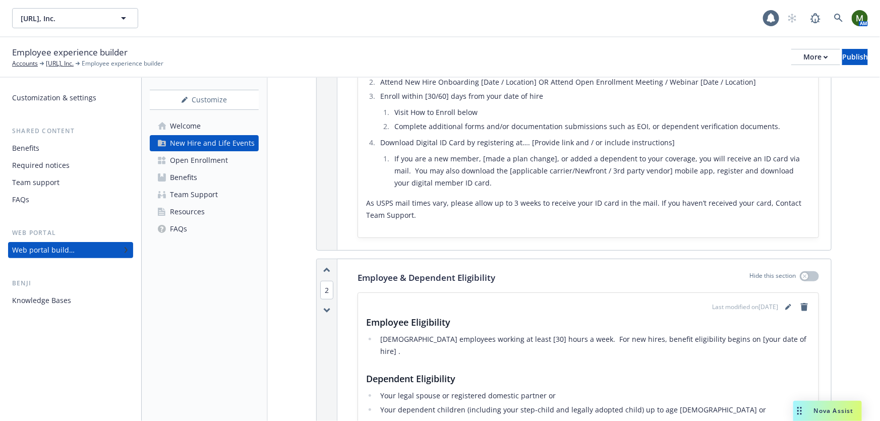
scroll to position [275, 0]
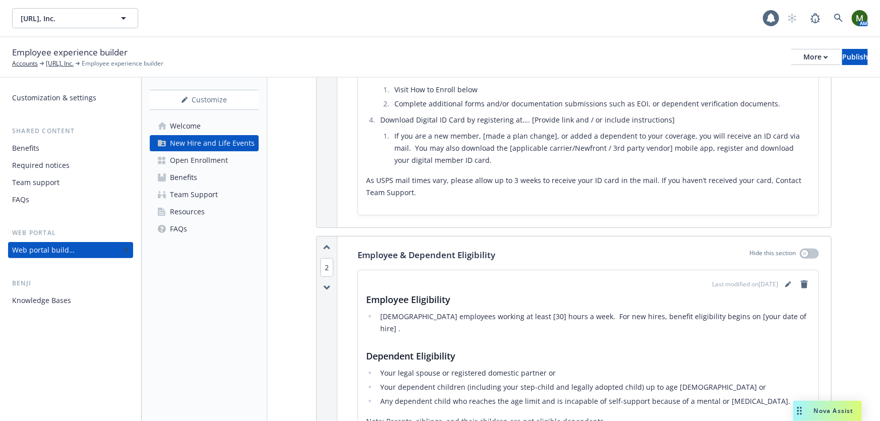
click at [213, 163] on div "Open Enrollment" at bounding box center [199, 160] width 58 height 16
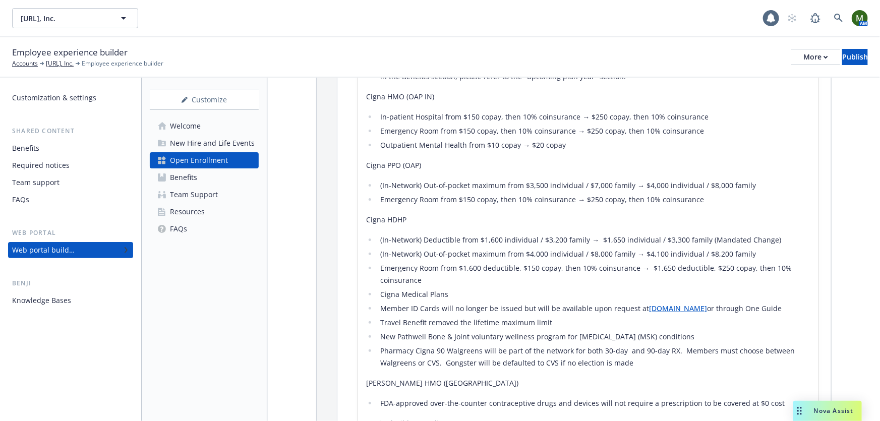
scroll to position [642, 0]
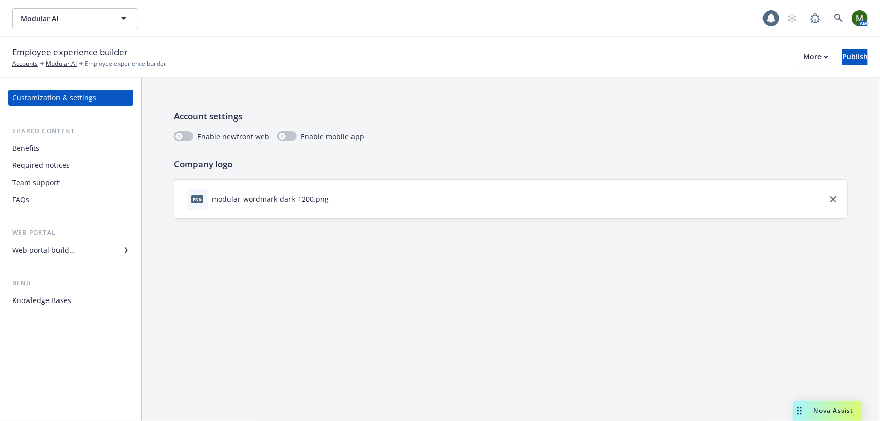
click at [82, 253] on div "Web portal builder" at bounding box center [70, 250] width 117 height 16
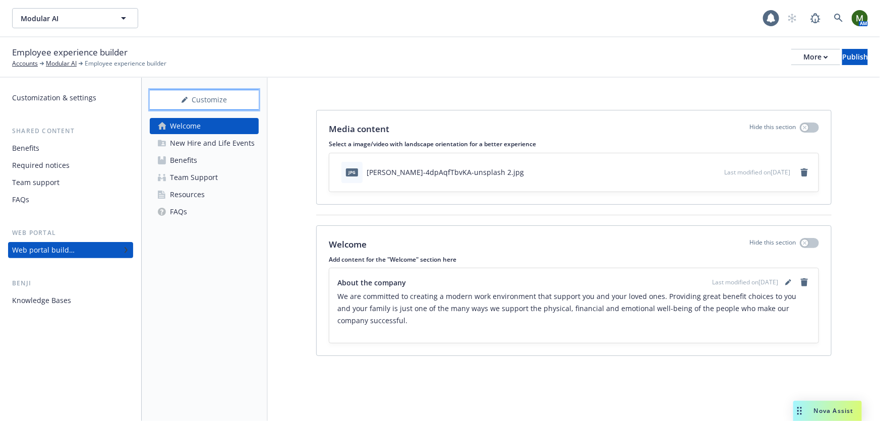
click at [220, 98] on div "Customize" at bounding box center [204, 99] width 109 height 19
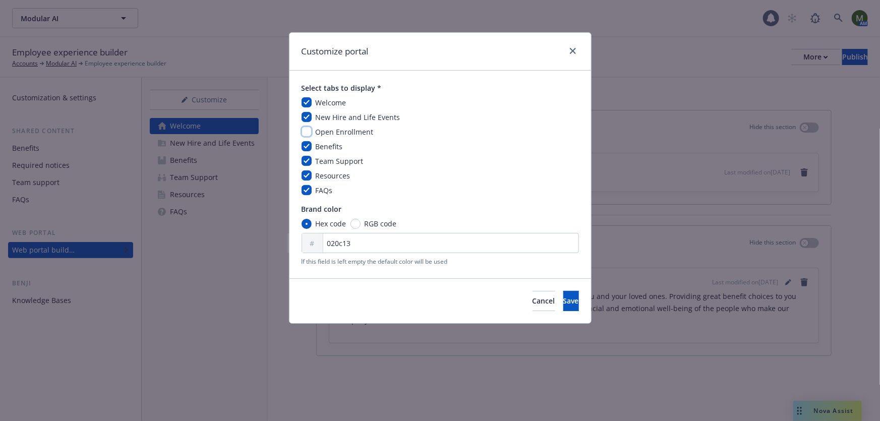
click at [306, 130] on input "checkbox" at bounding box center [307, 132] width 10 height 10
checkbox input "true"
click at [563, 299] on span "Save" at bounding box center [571, 301] width 16 height 10
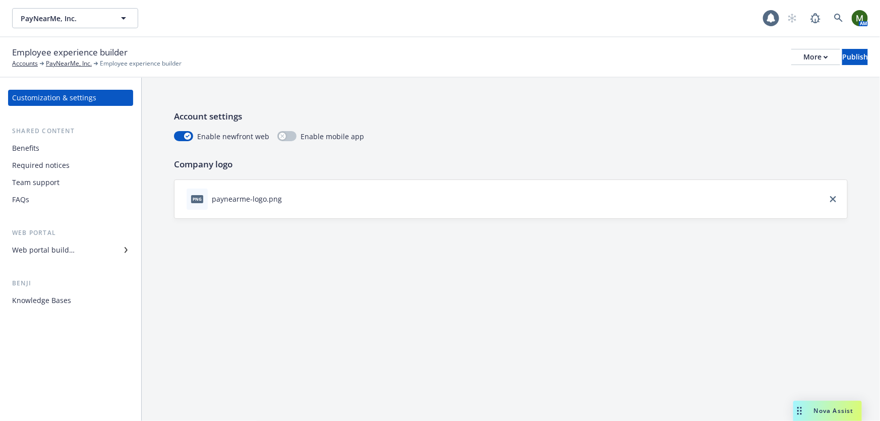
click at [64, 249] on div "Web portal builder" at bounding box center [43, 250] width 63 height 16
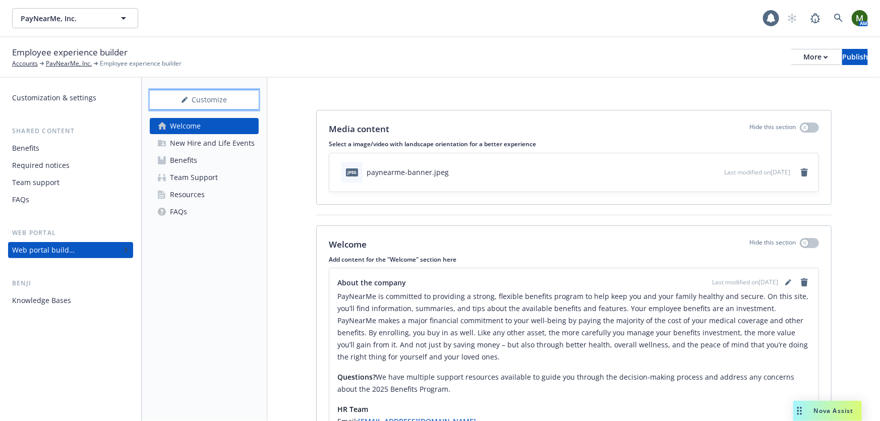
click at [188, 95] on div "Customize" at bounding box center [204, 99] width 109 height 19
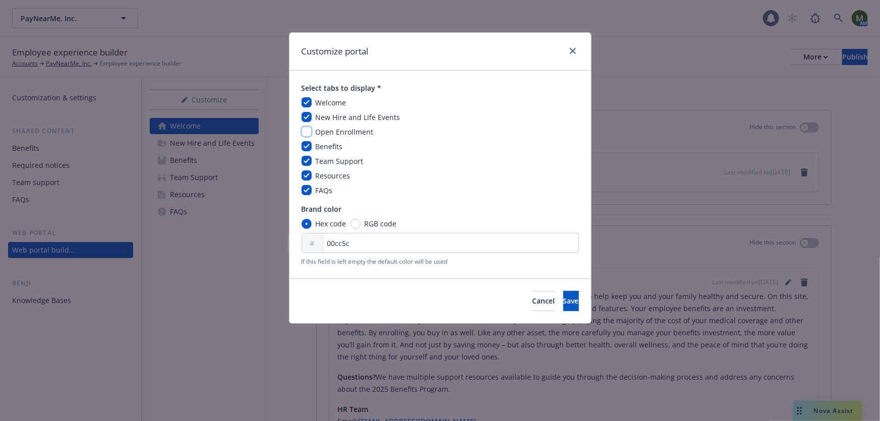
click at [307, 132] on input "checkbox" at bounding box center [307, 132] width 10 height 10
checkbox input "true"
click at [563, 298] on span "Save" at bounding box center [571, 301] width 16 height 10
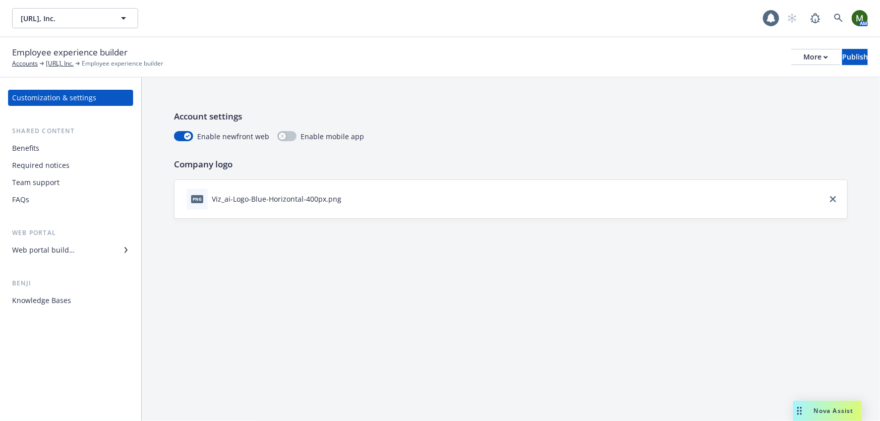
click at [64, 151] on div "Benefits" at bounding box center [70, 148] width 117 height 16
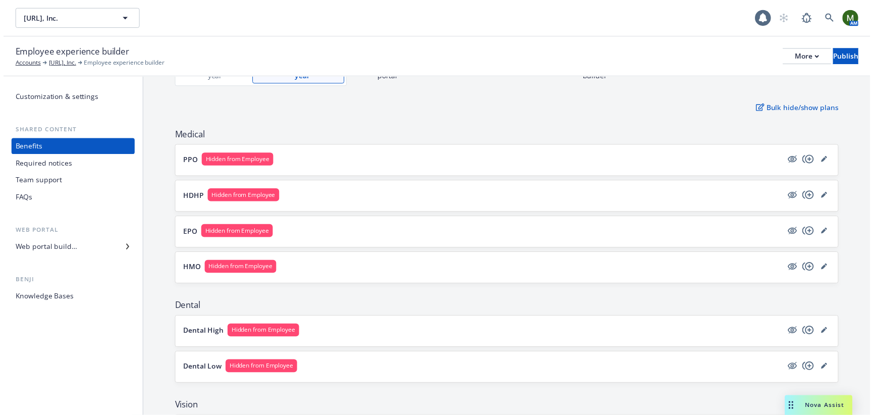
scroll to position [122, 0]
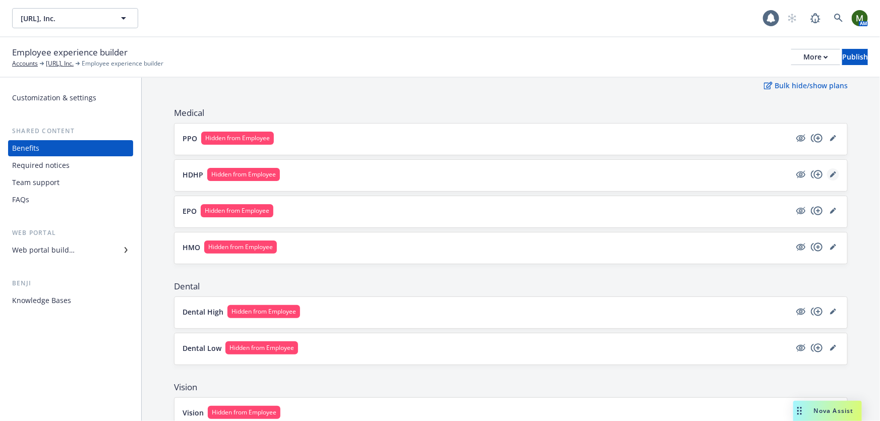
click at [830, 171] on icon "editPencil" at bounding box center [833, 174] width 6 height 6
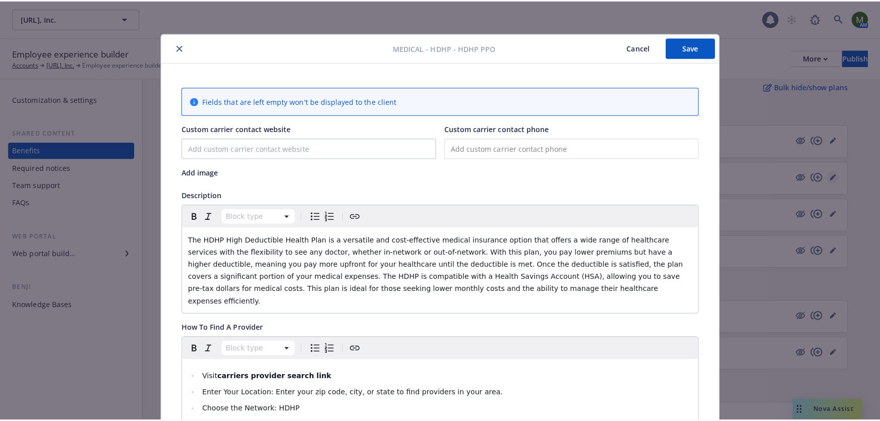
scroll to position [30, 0]
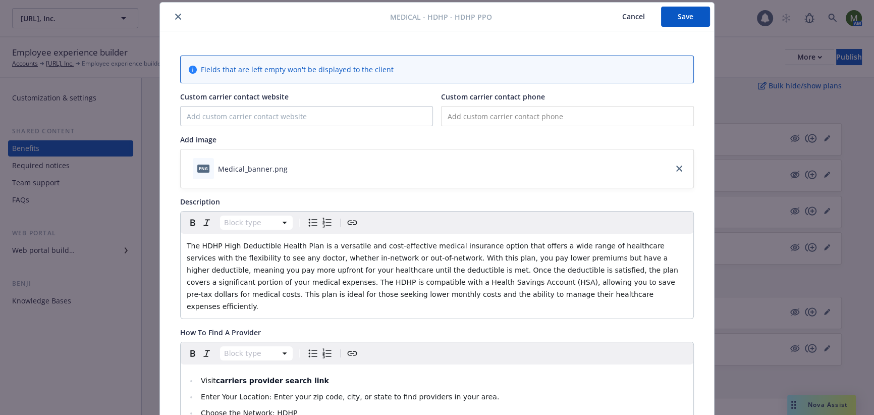
click at [175, 20] on button "close" at bounding box center [178, 17] width 12 height 12
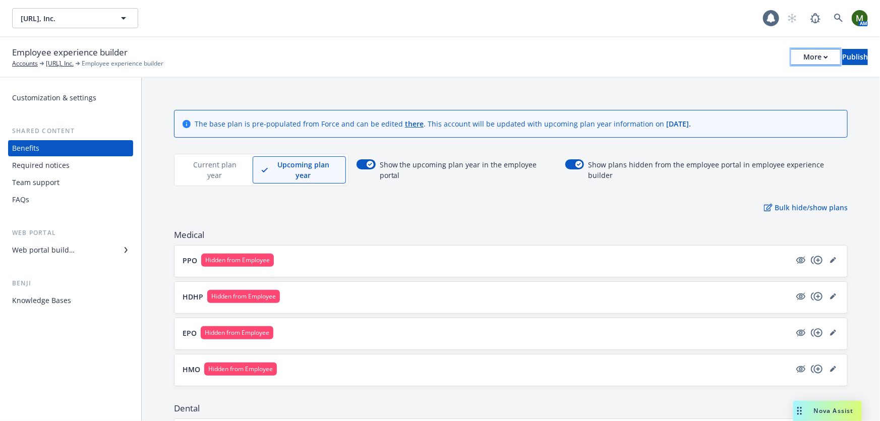
click at [824, 55] on icon "button" at bounding box center [826, 57] width 5 height 4
click at [629, 47] on div "Employee experience builder Accounts Viz.ai, Inc. Employee experience builder M…" at bounding box center [440, 57] width 856 height 22
click at [804, 52] on div "More" at bounding box center [816, 56] width 25 height 15
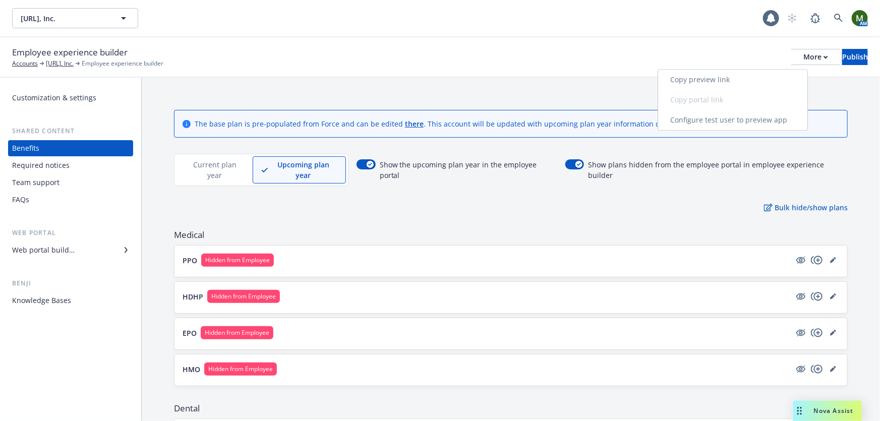
click at [760, 77] on link "Copy preview link" at bounding box center [732, 80] width 149 height 20
click at [71, 252] on div "Web portal builder" at bounding box center [43, 250] width 63 height 16
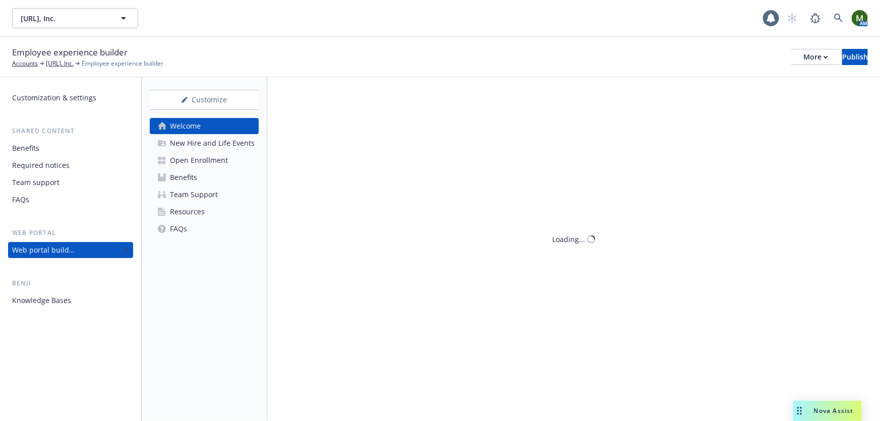
click at [207, 158] on div "Open Enrollment" at bounding box center [199, 160] width 58 height 16
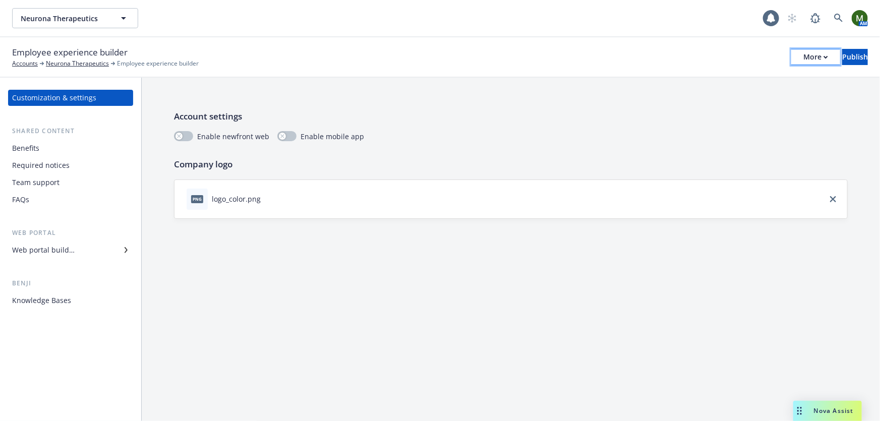
click at [804, 56] on div "More" at bounding box center [816, 56] width 25 height 15
click at [752, 77] on link "Copy preview link" at bounding box center [732, 80] width 149 height 20
